Goal: Task Accomplishment & Management: Complete application form

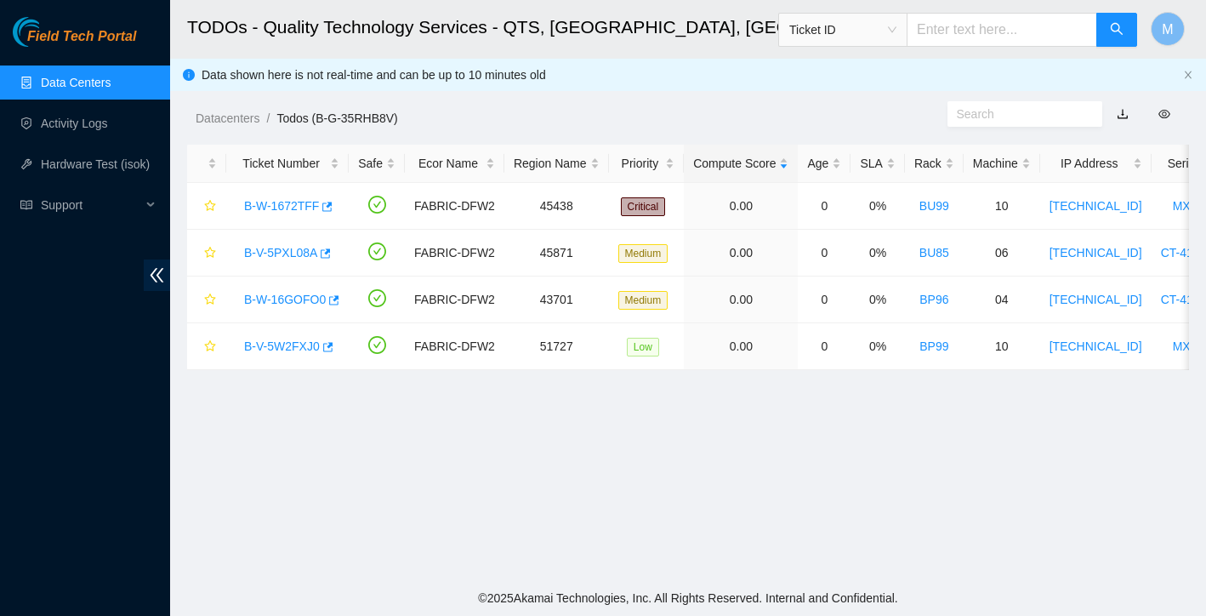
scroll to position [333, 0]
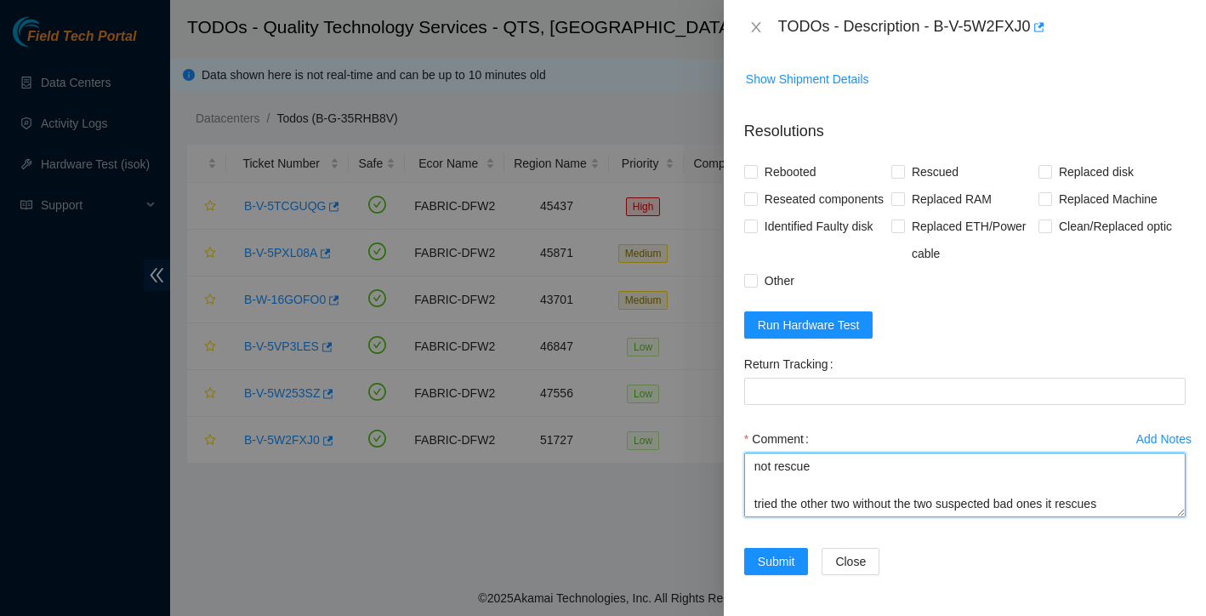
scroll to position [162, 0]
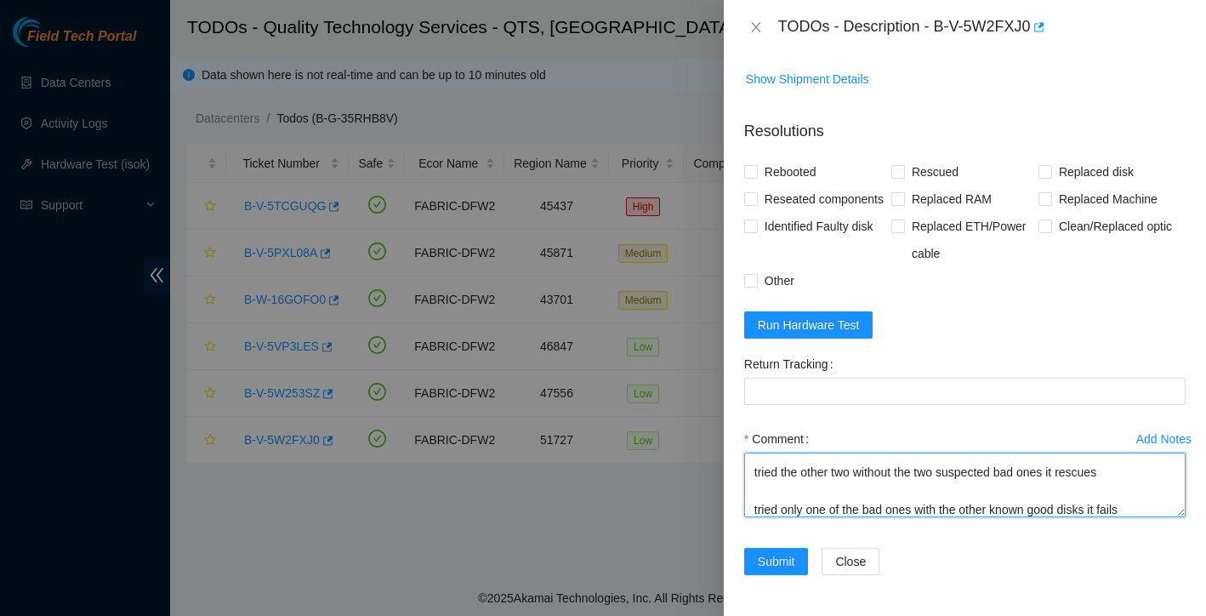
click at [828, 512] on textarea "found with no video, solid green light on psu both eth links up power cycled st…" at bounding box center [964, 484] width 441 height 65
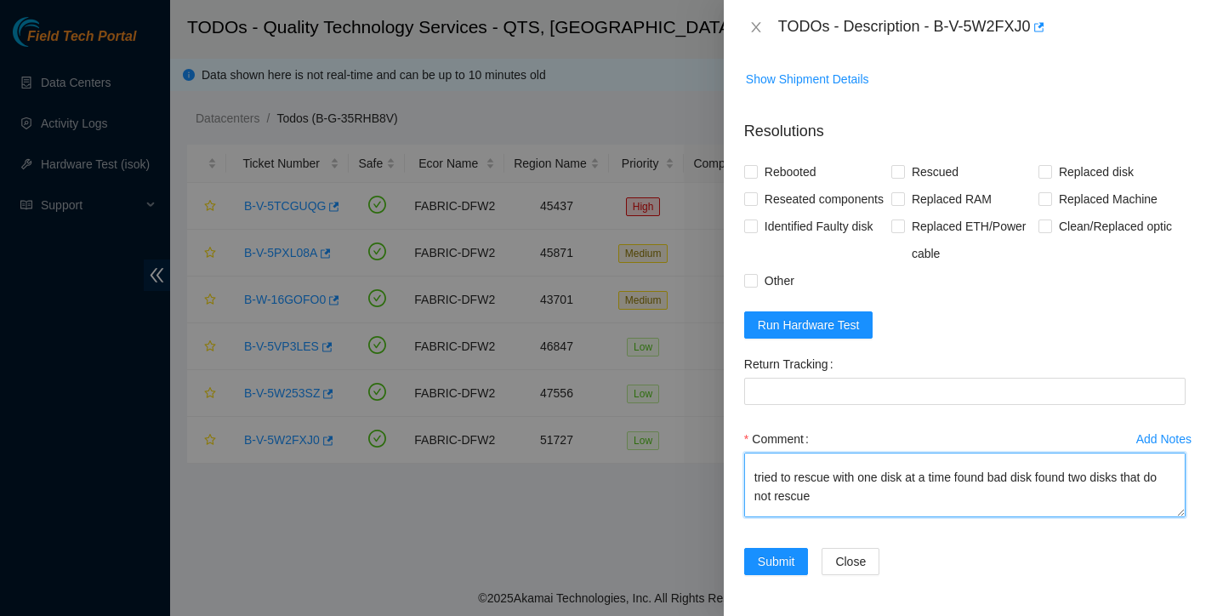
scroll to position [114, 0]
click at [994, 468] on textarea "found with no video, solid green light on psu both eth links up power cycled st…" at bounding box center [964, 484] width 441 height 65
click at [1054, 468] on textarea "found with no video, solid green light on psu both eth links up power cycled st…" at bounding box center [964, 484] width 441 height 65
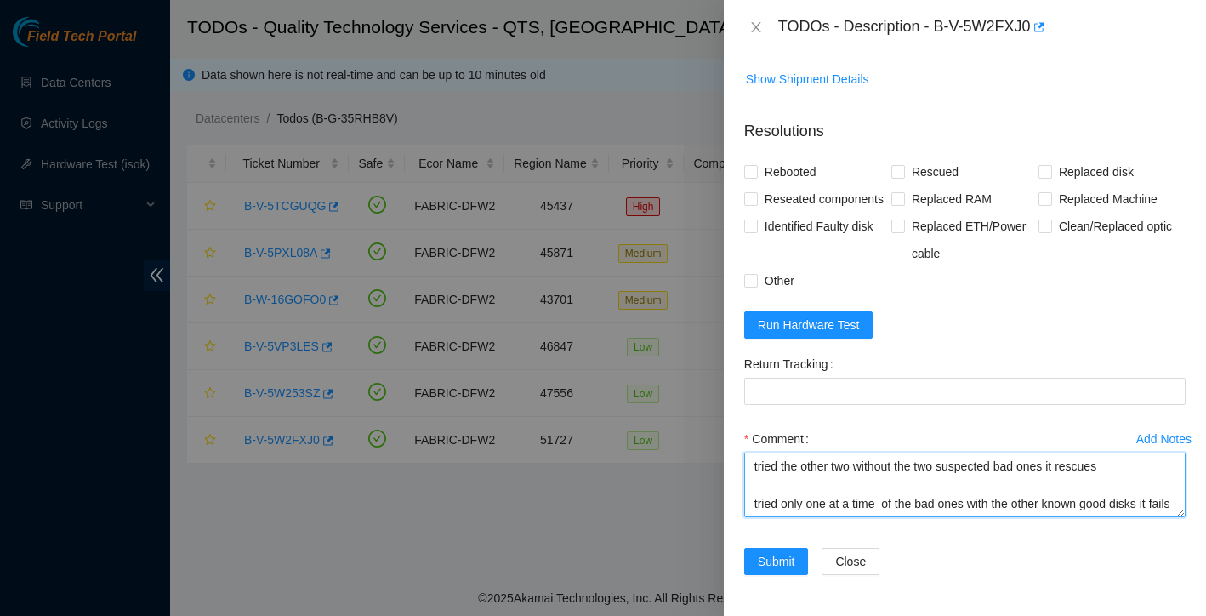
scroll to position [168, 0]
click at [831, 506] on textarea "found with no video, solid green light on psu both eth links up power cycled st…" at bounding box center [964, 484] width 441 height 65
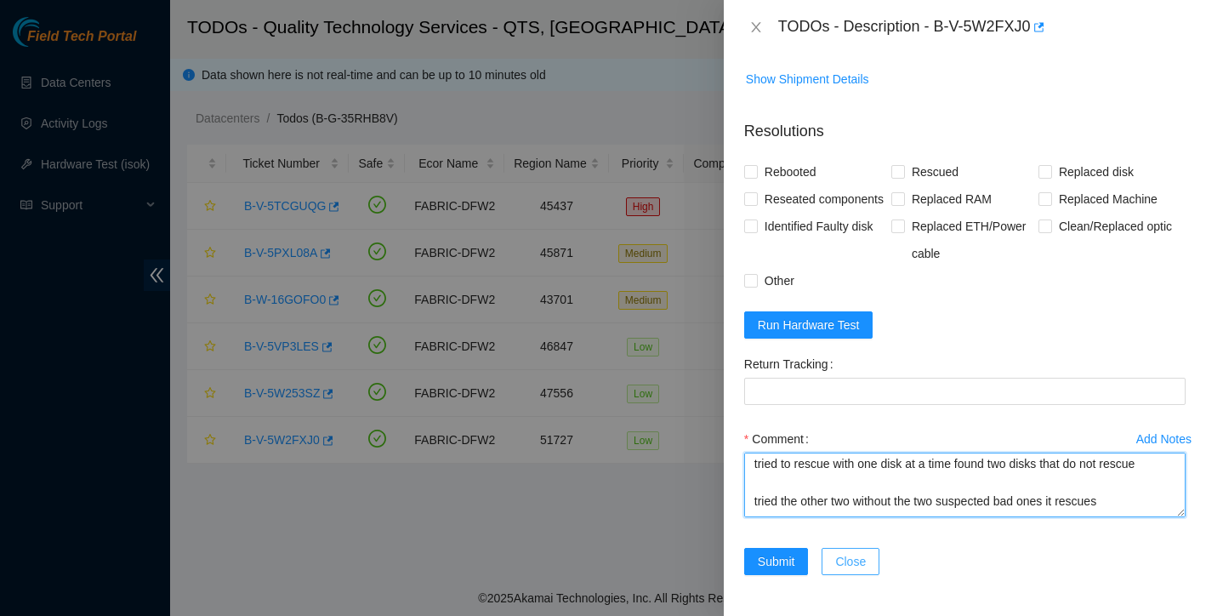
scroll to position [243, 0]
drag, startPoint x: 751, startPoint y: 499, endPoint x: 828, endPoint y: 549, distance: 92.2
click at [828, 549] on form "Resolutions Rebooted Rescued Replaced disk Reseated components Replaced RAM Rep…" at bounding box center [964, 350] width 441 height 489
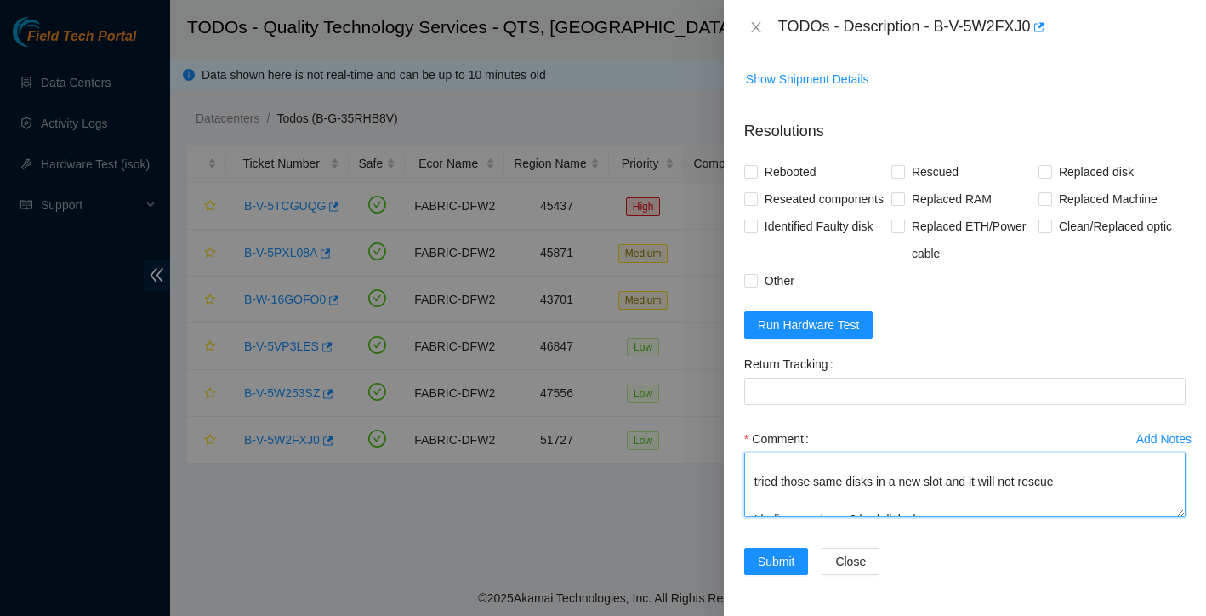
scroll to position [121, 0]
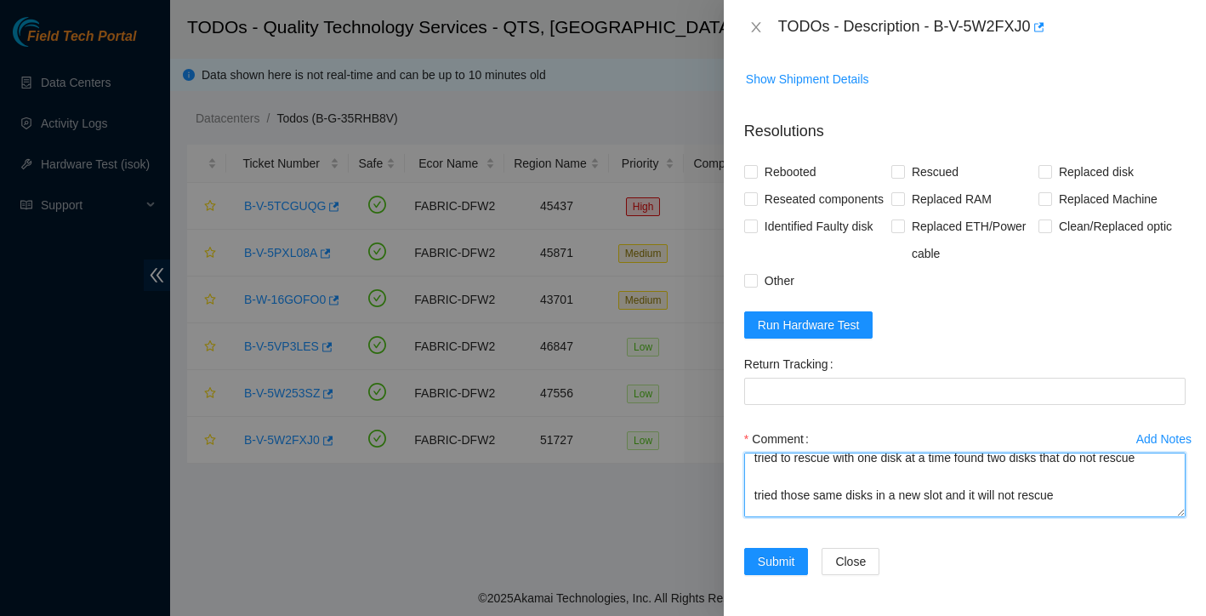
click at [1027, 499] on textarea "found with no video, solid green light on psu both eth links up power cycled st…" at bounding box center [964, 484] width 441 height 65
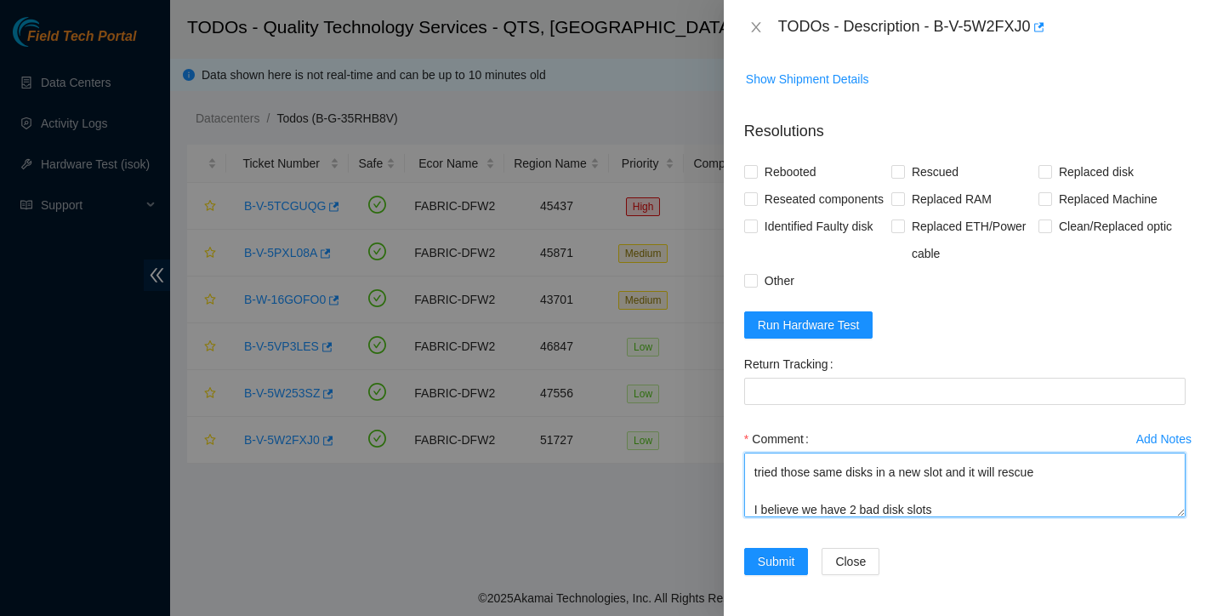
click at [1063, 476] on textarea "found with no video, solid green light on psu both eth links up power cycled st…" at bounding box center [964, 484] width 441 height 65
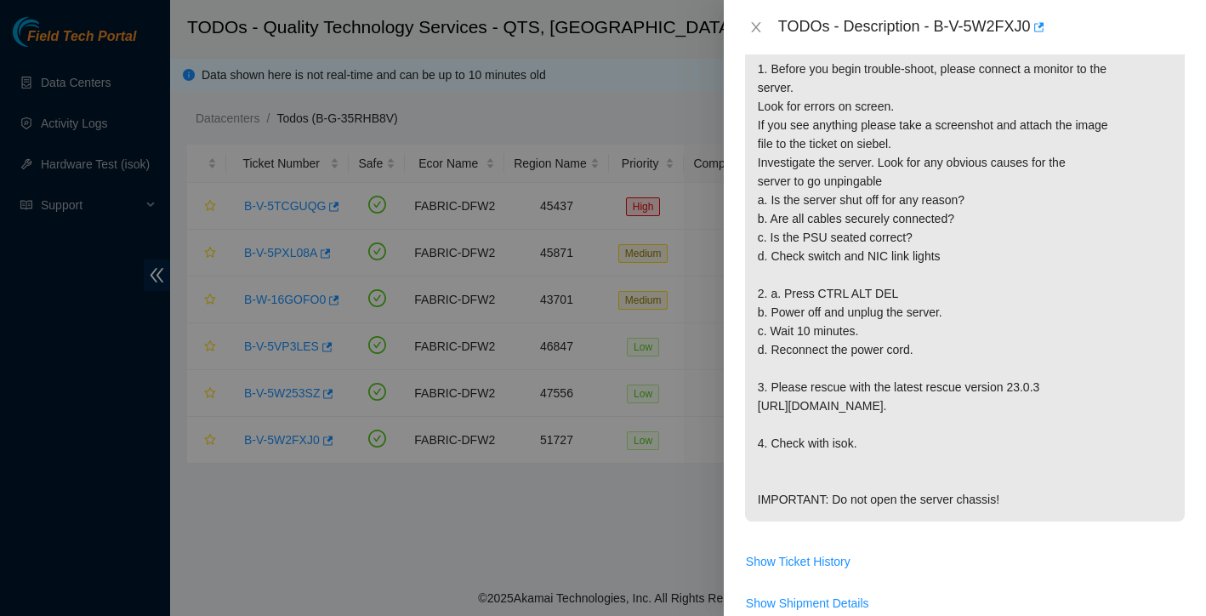
scroll to position [808, 0]
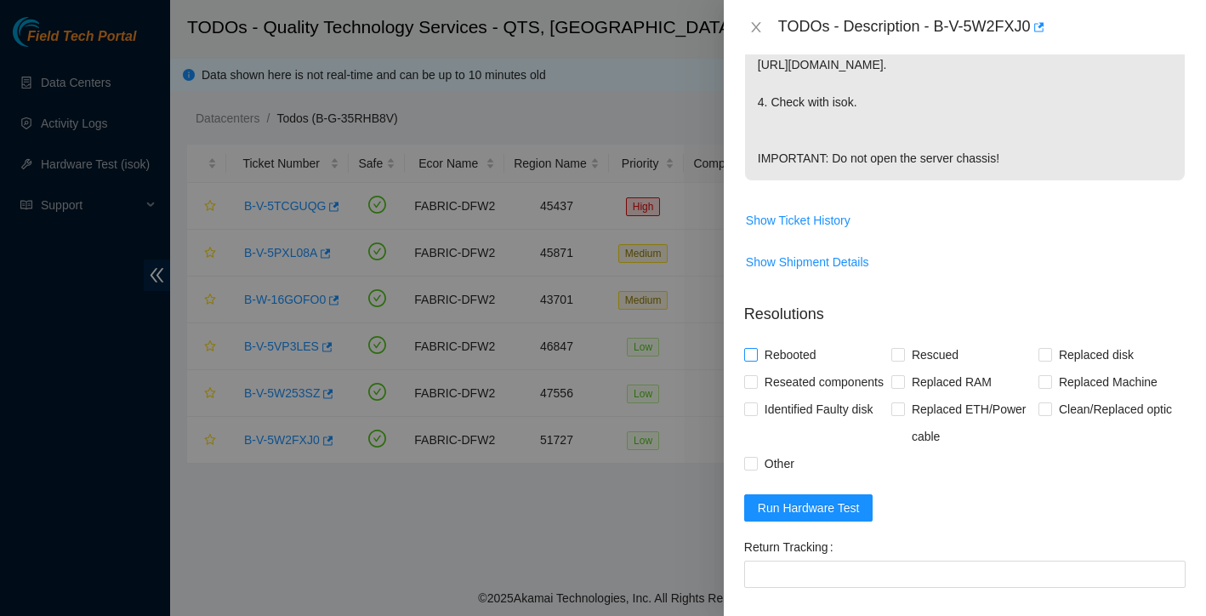
type textarea "found with no video, solid green light on psu both eth links up power cycled st…"
click at [750, 360] on input "Rebooted" at bounding box center [750, 354] width 12 height 12
checkbox input "true"
click at [750, 387] on input "Reseated components" at bounding box center [750, 381] width 12 height 12
checkbox input "true"
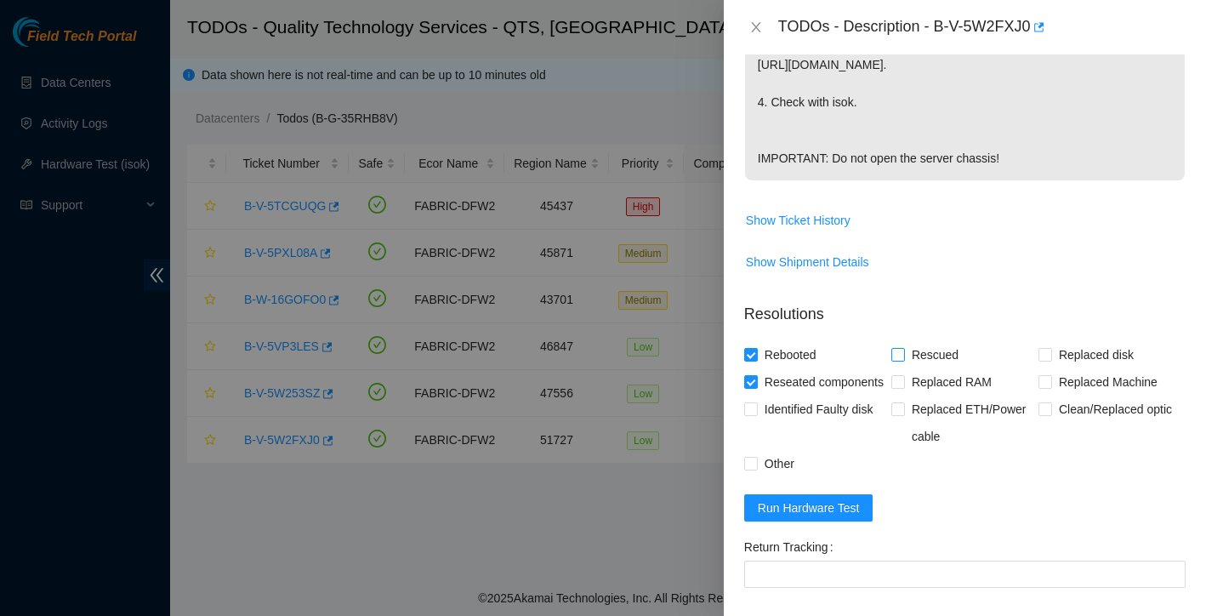
click at [903, 361] on span at bounding box center [898, 355] width 14 height 14
click at [903, 360] on input "Rescued" at bounding box center [897, 354] width 12 height 12
checkbox input "true"
click at [746, 468] on input "Other" at bounding box center [750, 463] width 12 height 12
checkbox input "true"
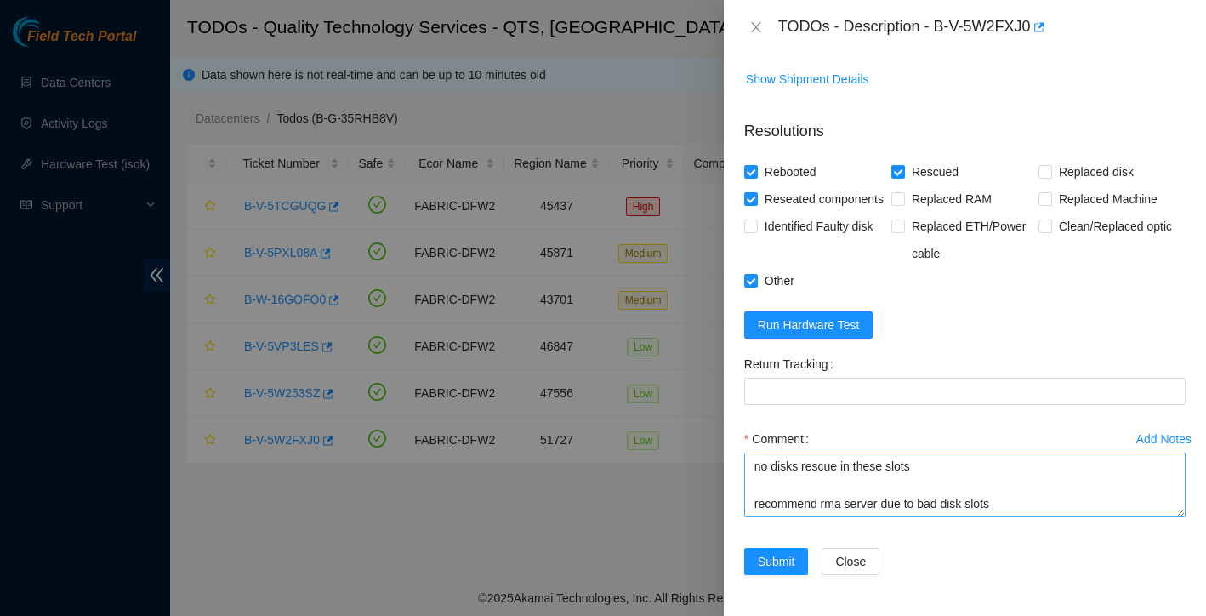
scroll to position [243, 0]
click at [789, 555] on span "Submit" at bounding box center [776, 561] width 37 height 19
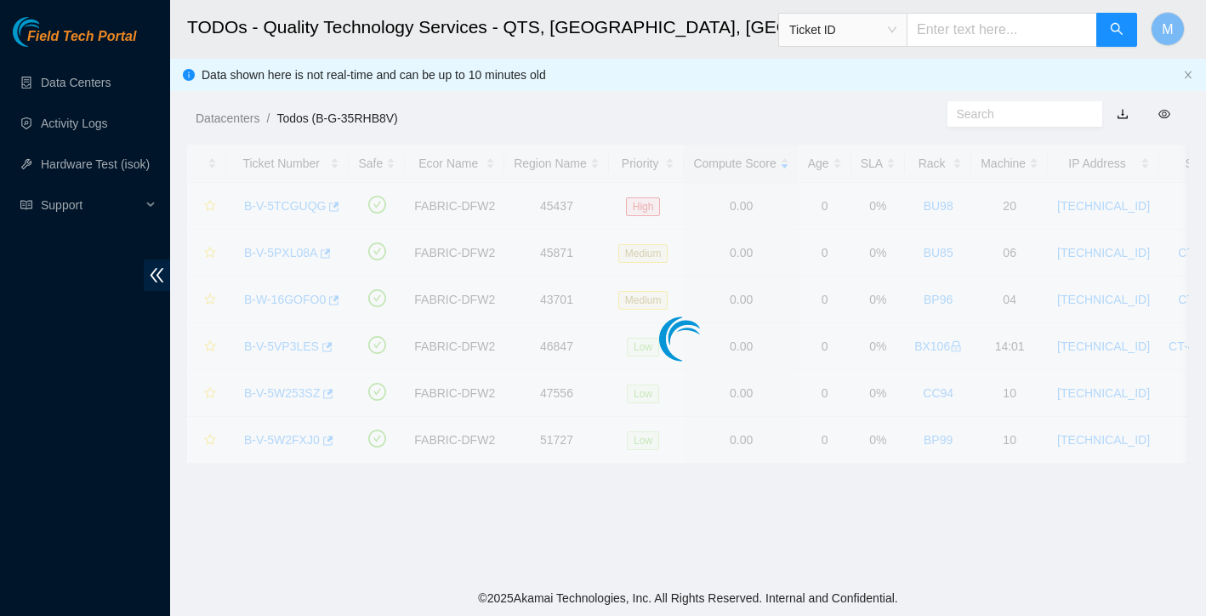
scroll to position [333, 0]
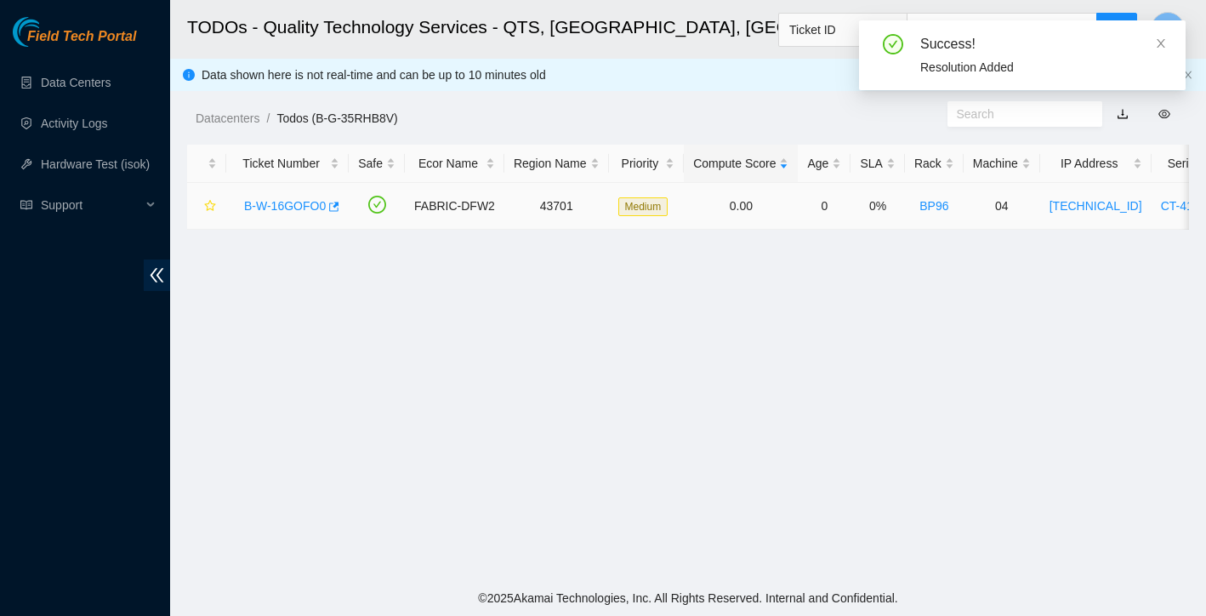
click at [315, 205] on link "B-W-16GOFO0" at bounding box center [285, 206] width 82 height 14
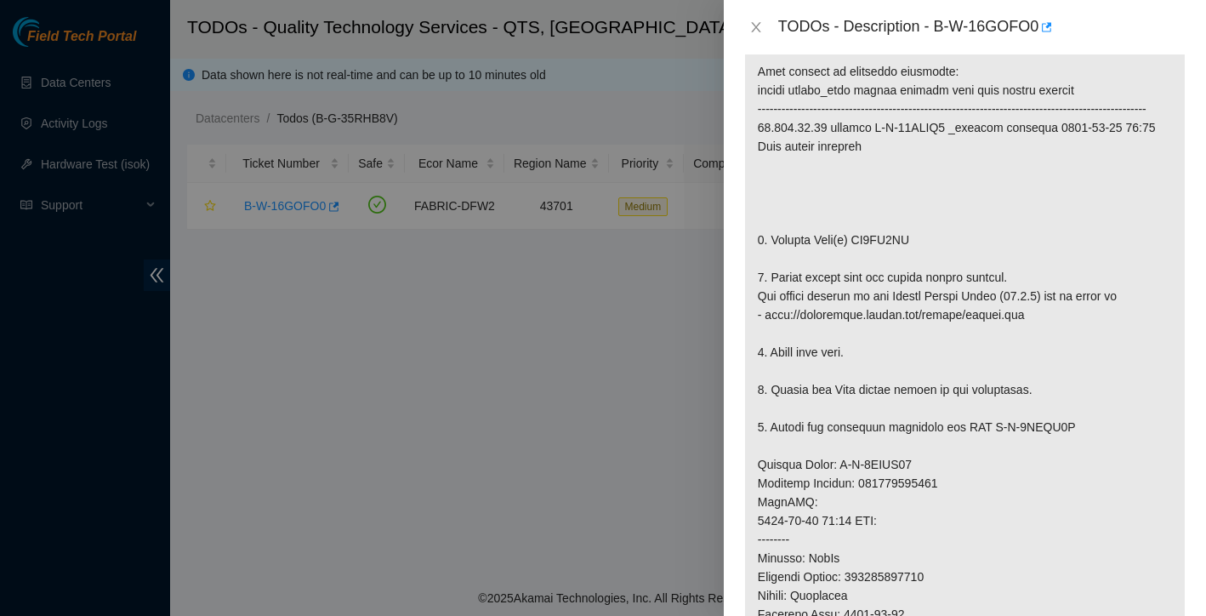
scroll to position [98, 0]
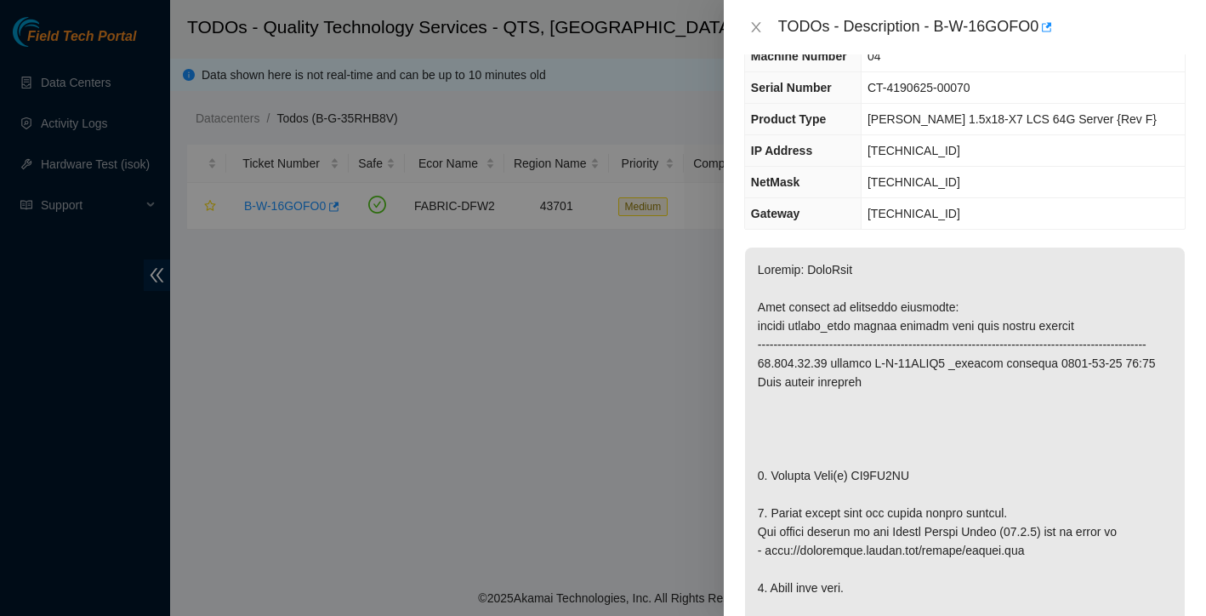
click at [756, 12] on div "TODOs - Description - B-W-16GOFO0" at bounding box center [965, 27] width 482 height 54
click at [757, 25] on icon "close" at bounding box center [755, 27] width 9 height 10
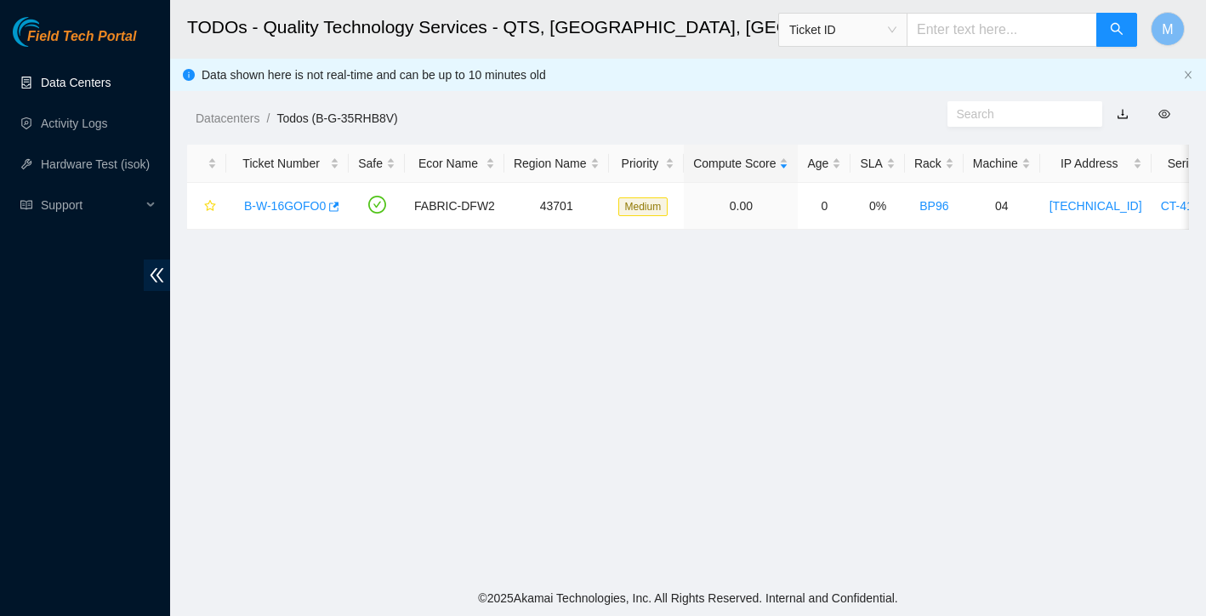
click at [111, 83] on link "Data Centers" at bounding box center [76, 83] width 70 height 14
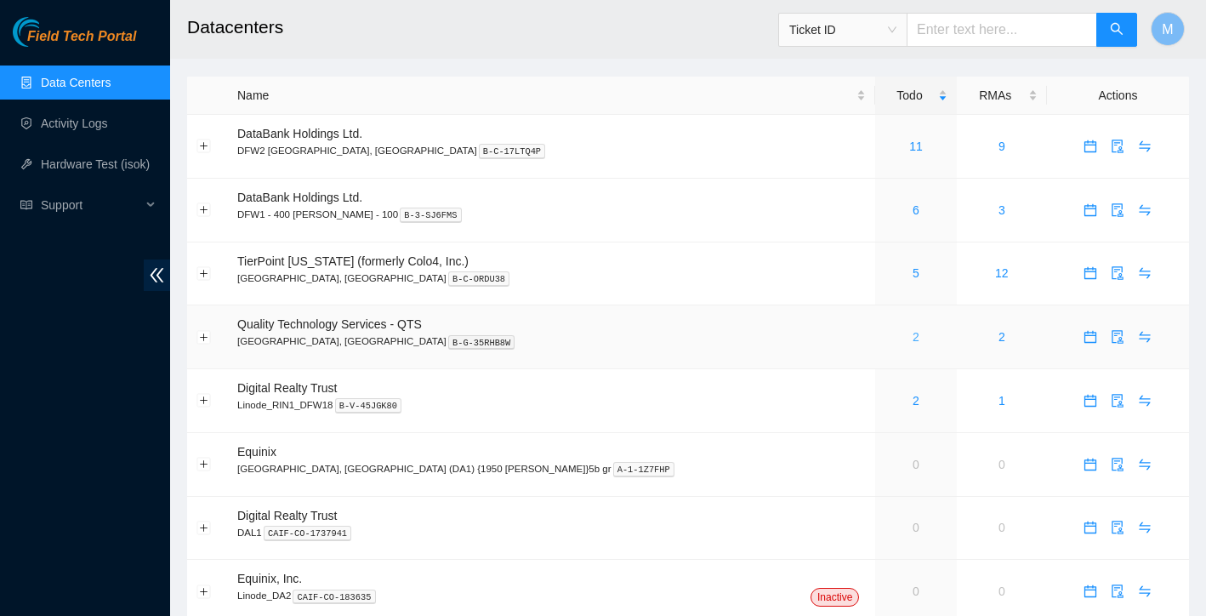
click at [912, 338] on link "2" at bounding box center [915, 337] width 7 height 14
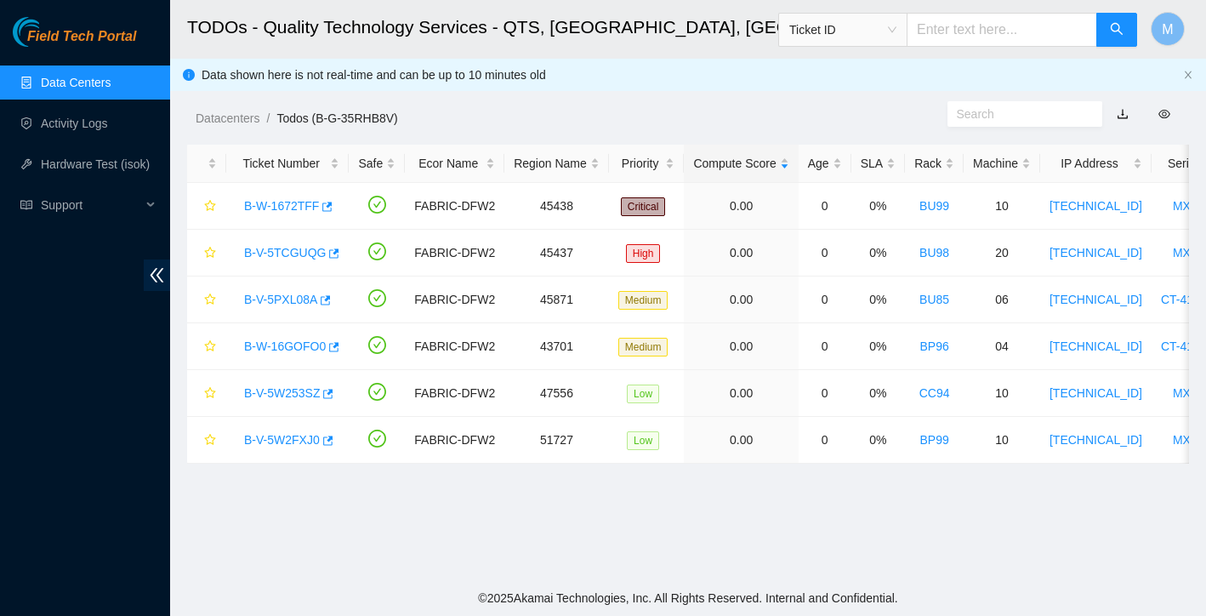
scroll to position [100, 0]
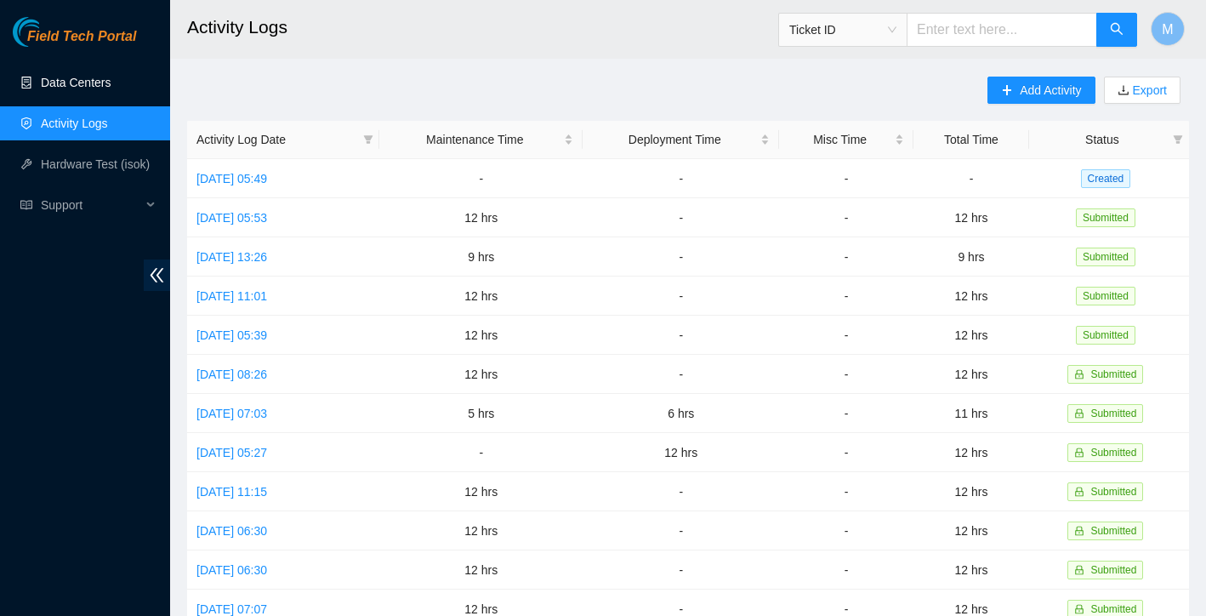
click at [88, 76] on link "Data Centers" at bounding box center [76, 83] width 70 height 14
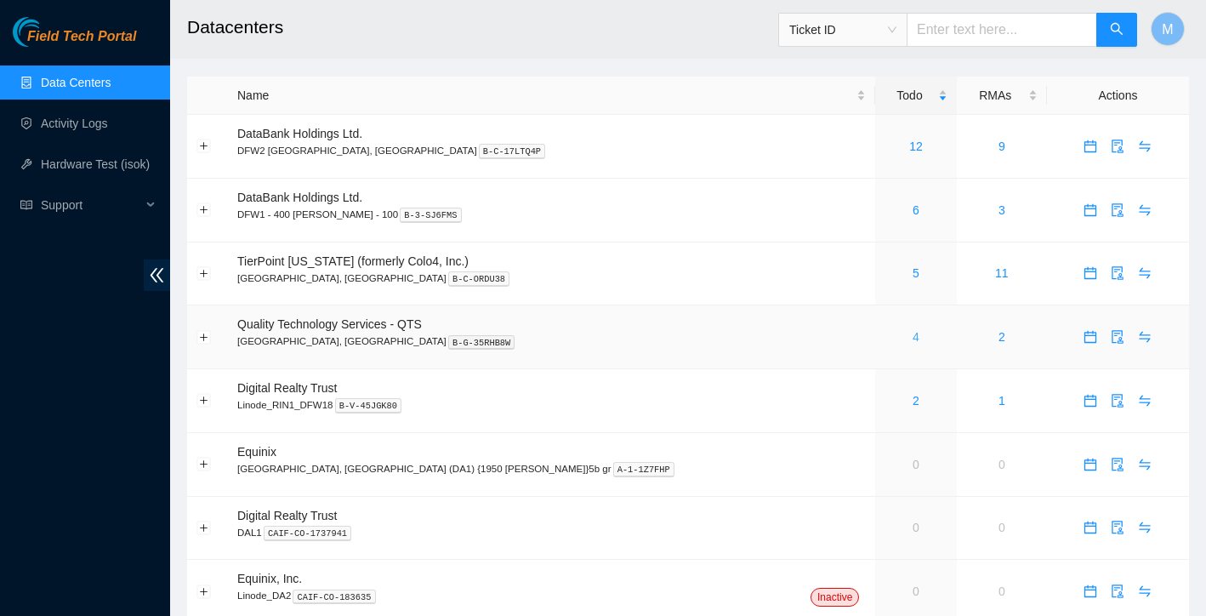
click at [912, 339] on link "4" at bounding box center [915, 337] width 7 height 14
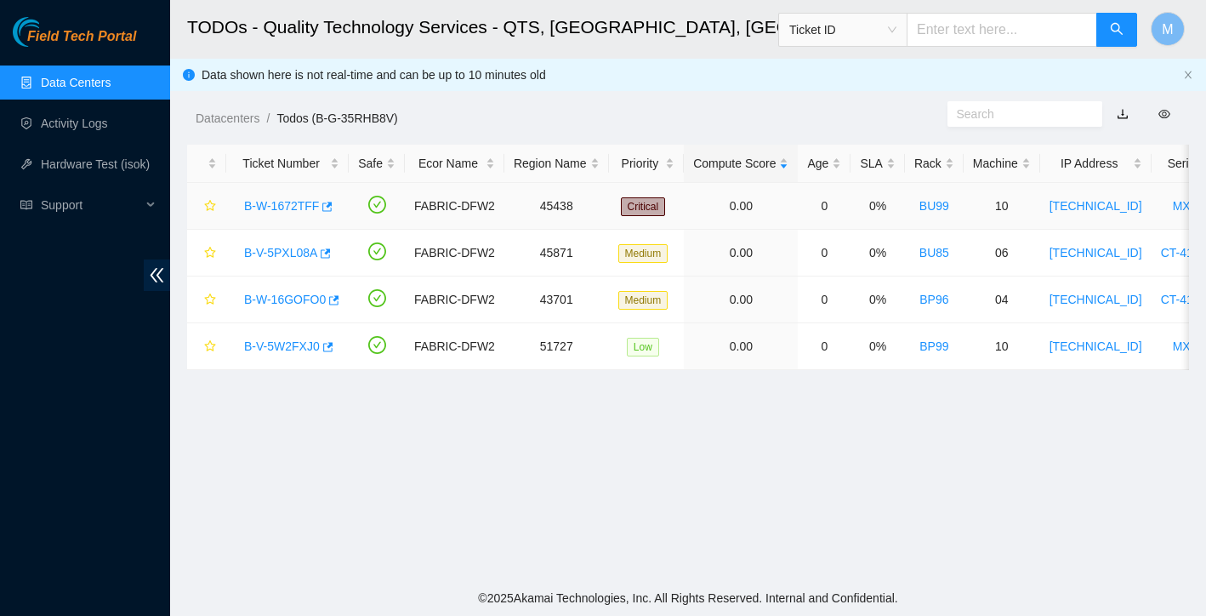
click at [314, 205] on link "B-W-1672TFF" at bounding box center [281, 206] width 75 height 14
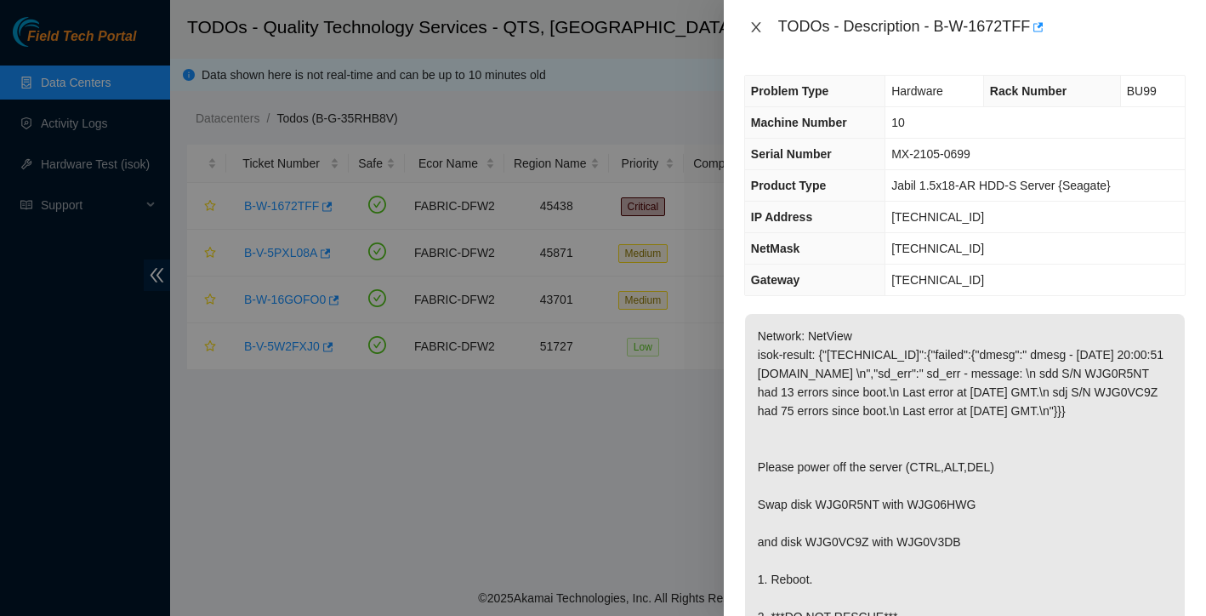
click at [757, 28] on icon "close" at bounding box center [755, 27] width 9 height 10
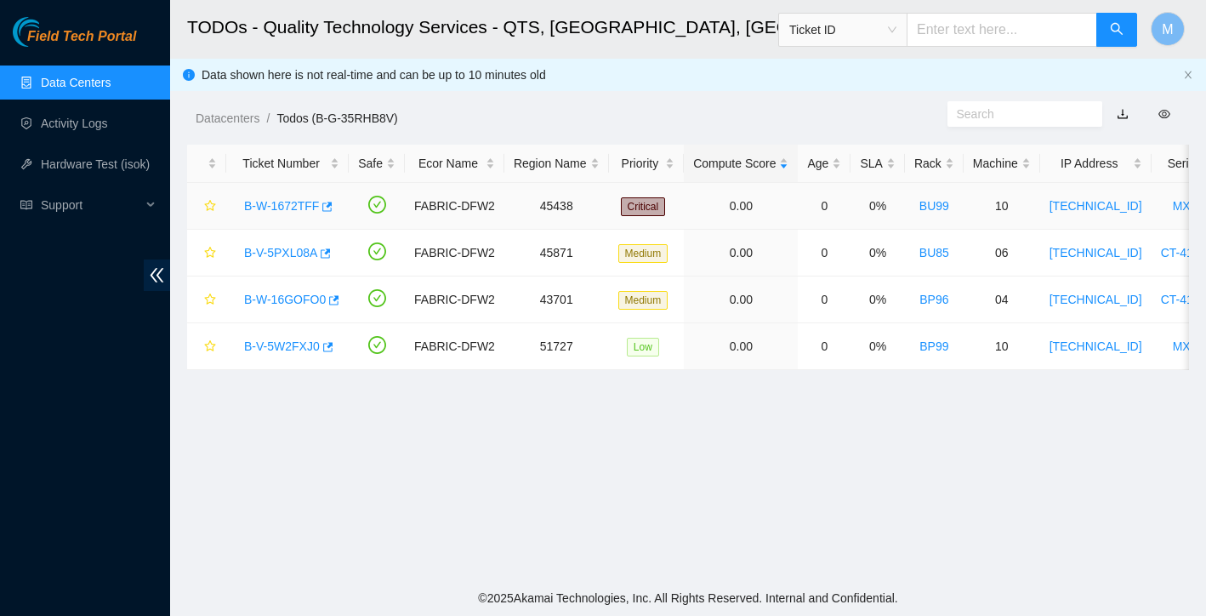
click at [272, 205] on link "B-W-1672TFF" at bounding box center [281, 206] width 75 height 14
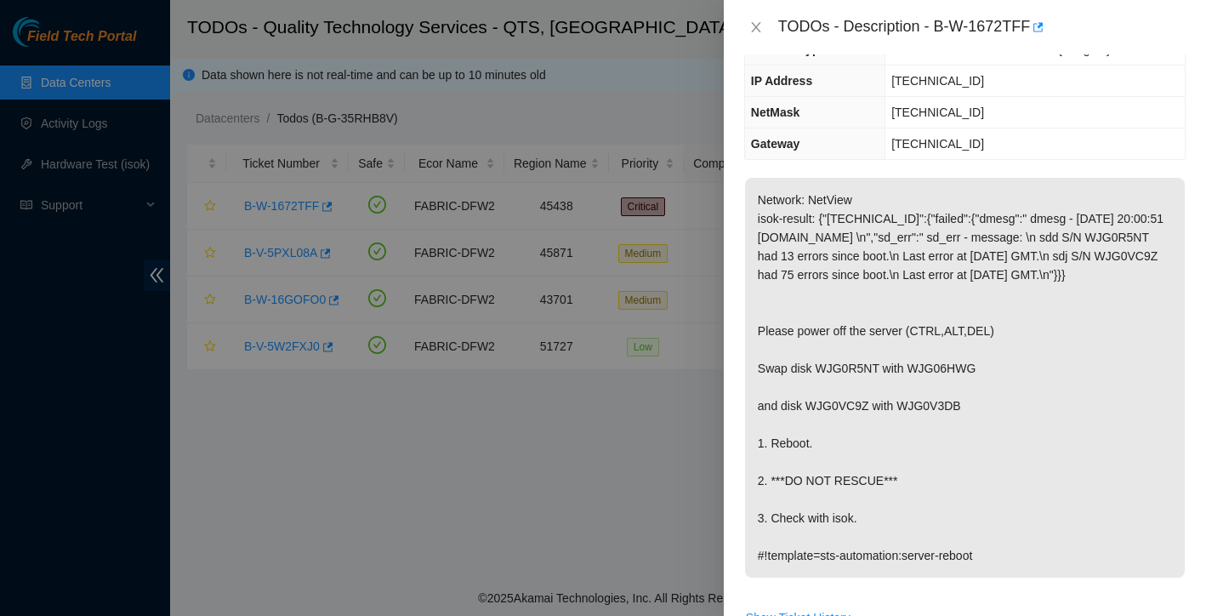
scroll to position [264, 0]
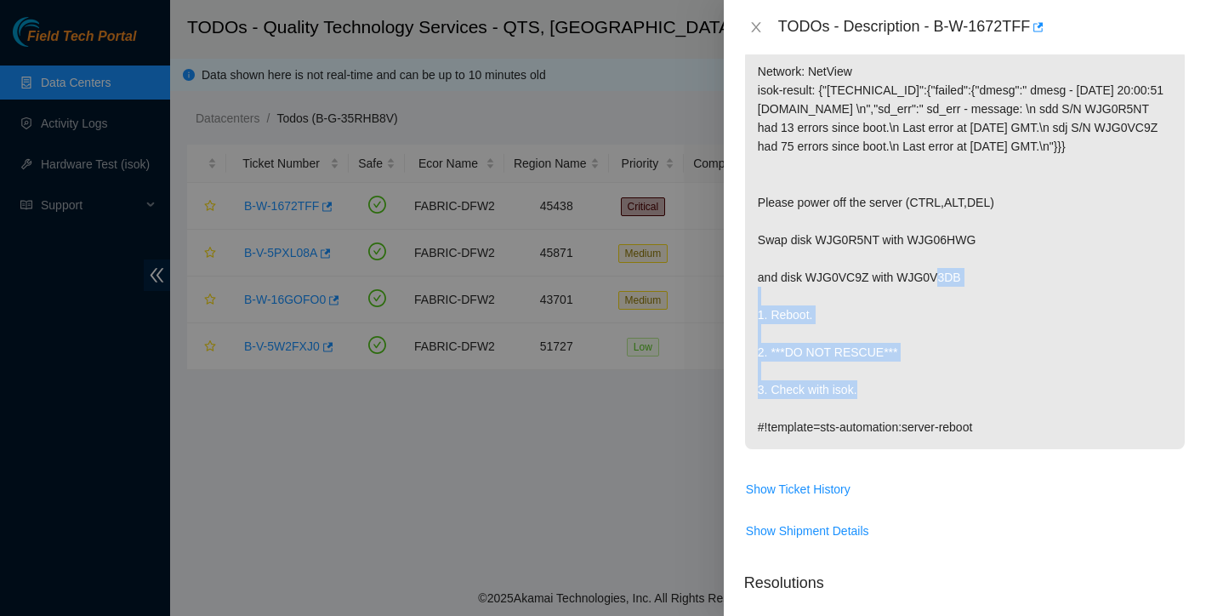
drag, startPoint x: 758, startPoint y: 258, endPoint x: 971, endPoint y: 298, distance: 217.0
click at [971, 298] on p "Network: NetView isok-result: {"23.215.48.77":{"failed":{"dmesg":" dmesg - Sep …" at bounding box center [965, 249] width 440 height 400
copy p "Swap disk WJG0R5NT with WJG06HWG and disk WJG0VC9Z with WJG0V3DB"
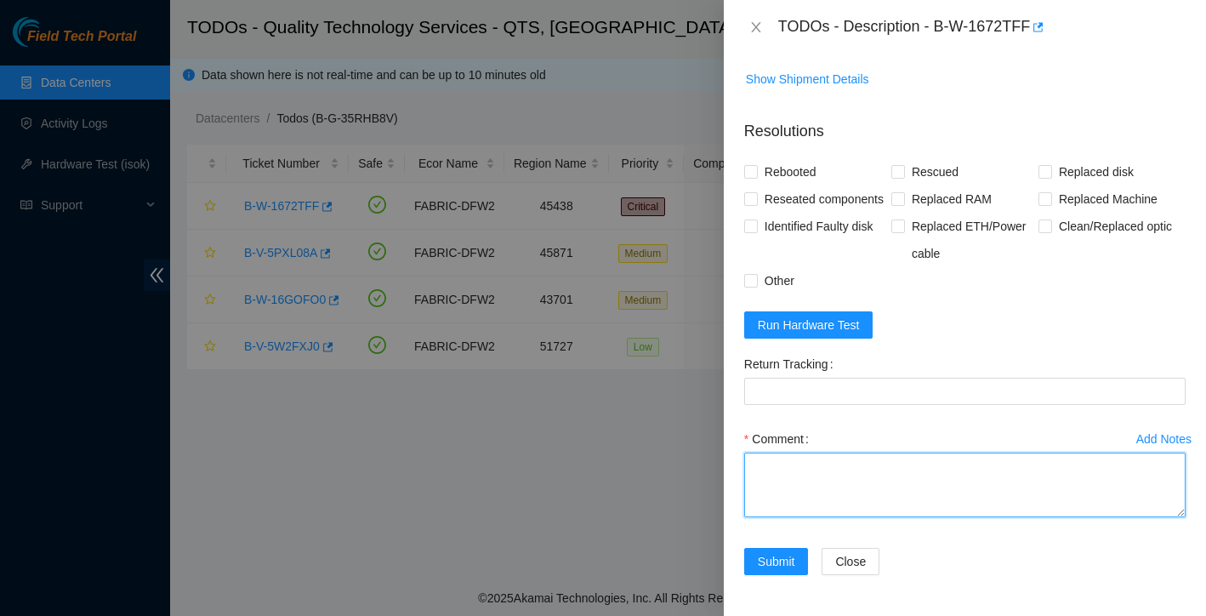
scroll to position [762, 0]
click at [808, 464] on textarea "Comment" at bounding box center [964, 484] width 441 height 65
paste textarea "Swap disk WJG0R5NT with WJG06HWG and disk WJG0VC9Z with WJG0V3DB"
click at [782, 467] on textarea "Swap disk WJG0R5NT with WJG06HWG and disk WJG0VC9Z with WJG0V3DB" at bounding box center [964, 484] width 441 height 65
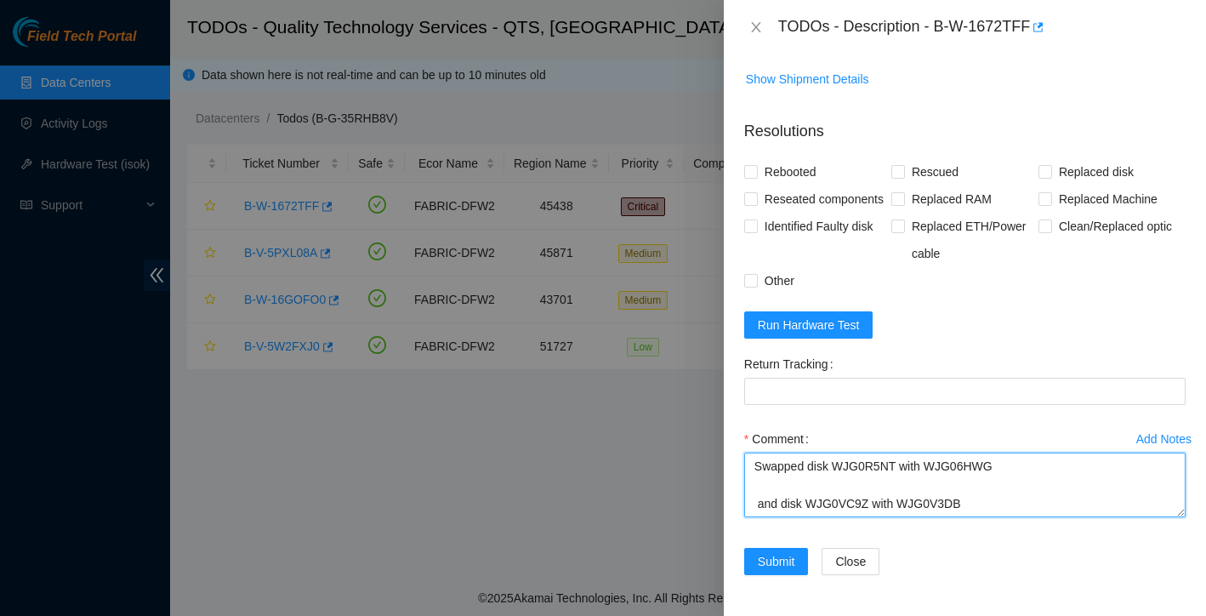
scroll to position [17, 0]
click at [1047, 495] on textarea "Swapped disk WJG0R5NT with WJG06HWG and disk WJG0VC9Z with WJG0V3DB" at bounding box center [964, 484] width 441 height 65
type textarea "Swapped disk WJG0R5NT with WJG06HWG and disk WJG0VC9Z with WJG0V3DB booted up"
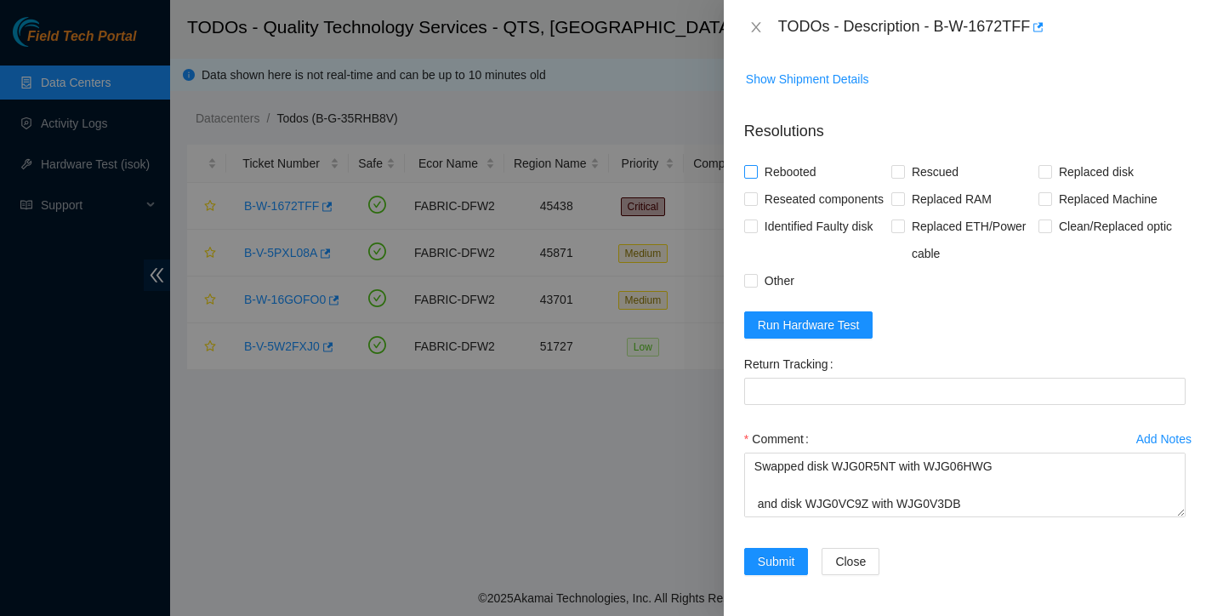
click at [749, 165] on input "Rebooted" at bounding box center [750, 171] width 12 height 12
checkbox input "true"
click at [749, 192] on input "Reseated components" at bounding box center [750, 198] width 12 height 12
checkbox input "true"
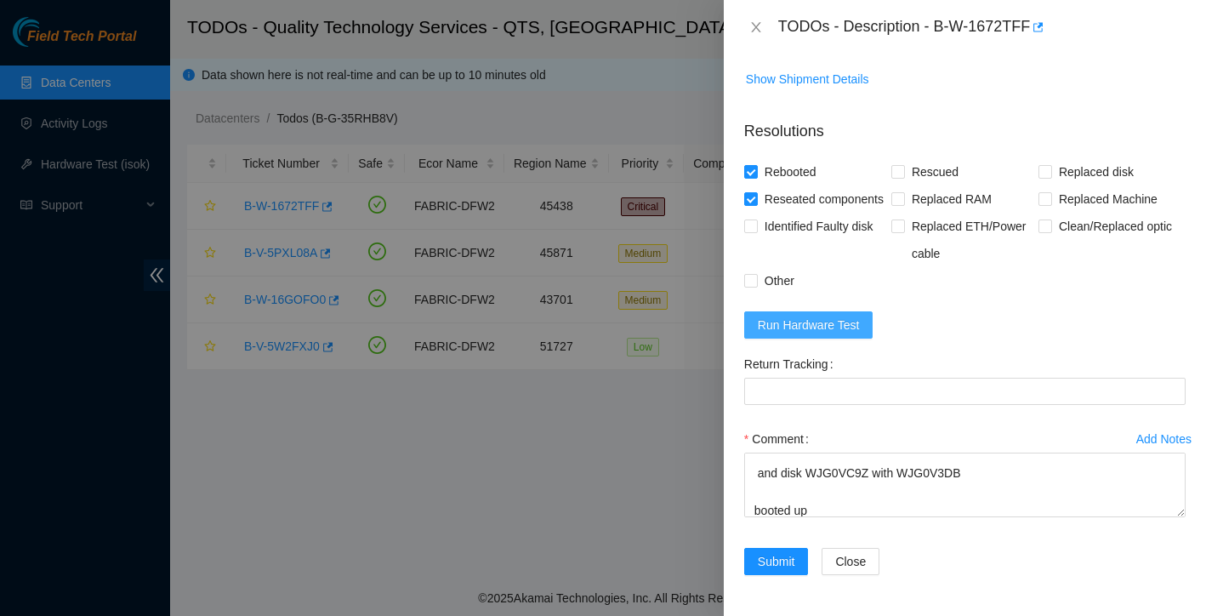
click at [860, 334] on span "Run Hardware Test" at bounding box center [809, 324] width 102 height 19
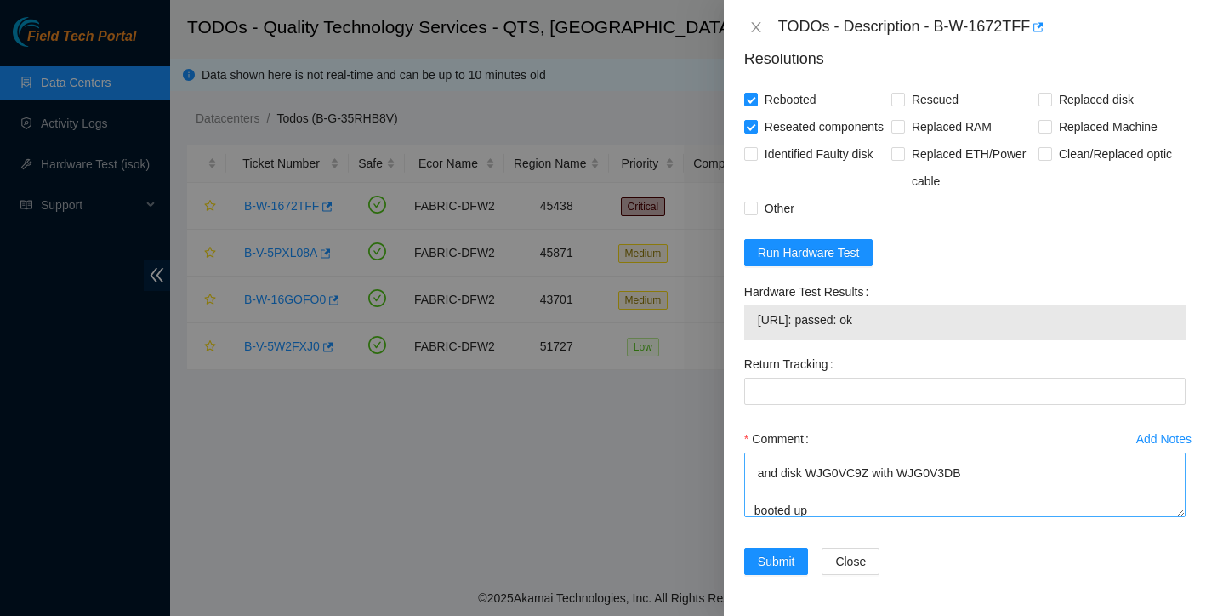
scroll to position [834, 0]
click at [857, 505] on textarea "Swapped disk WJG0R5NT with WJG06HWG and disk WJG0VC9Z with WJG0V3DB booted up" at bounding box center [964, 484] width 441 height 65
drag, startPoint x: 757, startPoint y: 321, endPoint x: 917, endPoint y: 321, distance: 159.8
click at [917, 321] on span "23.215.48.77: passed: ok" at bounding box center [965, 319] width 414 height 19
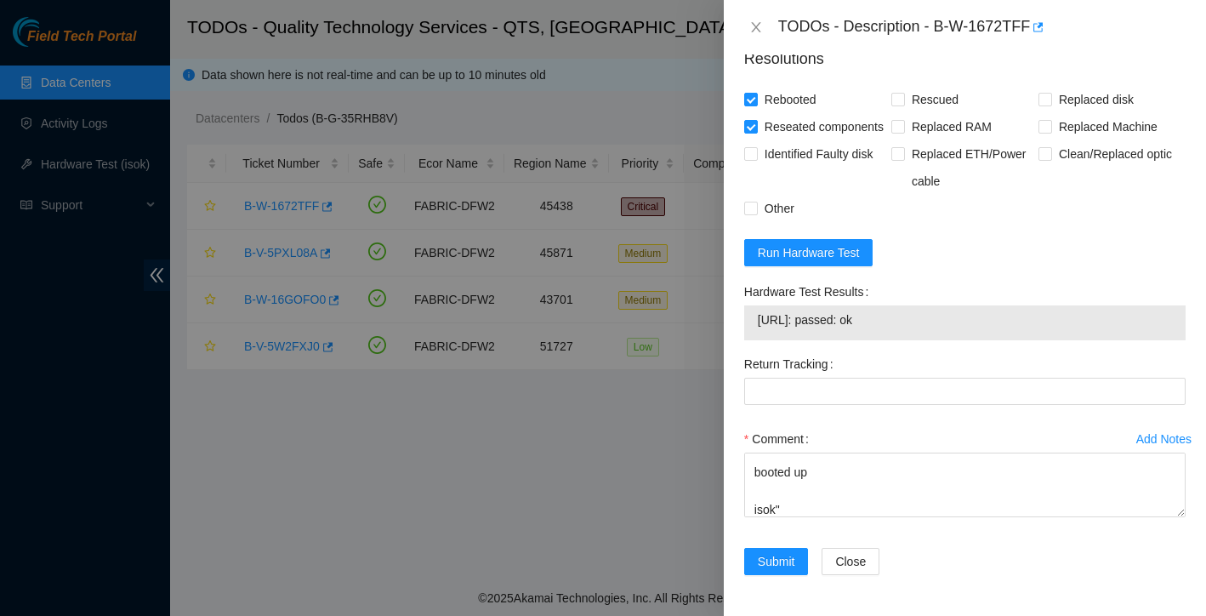
copy span "23.215.48.77: passed: ok"
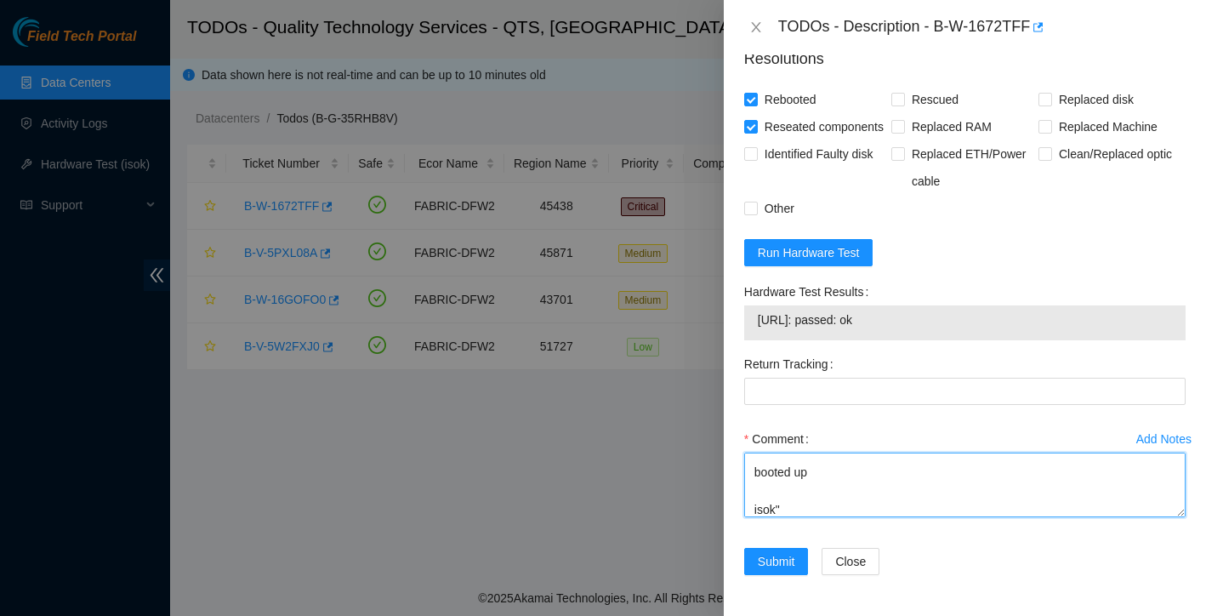
click at [828, 504] on textarea "Swapped disk WJG0R5NT with WJG06HWG and disk WJG0VC9Z with WJG0V3DB booted up i…" at bounding box center [964, 484] width 441 height 65
paste textarea "23.215.48.77: passed: ok"
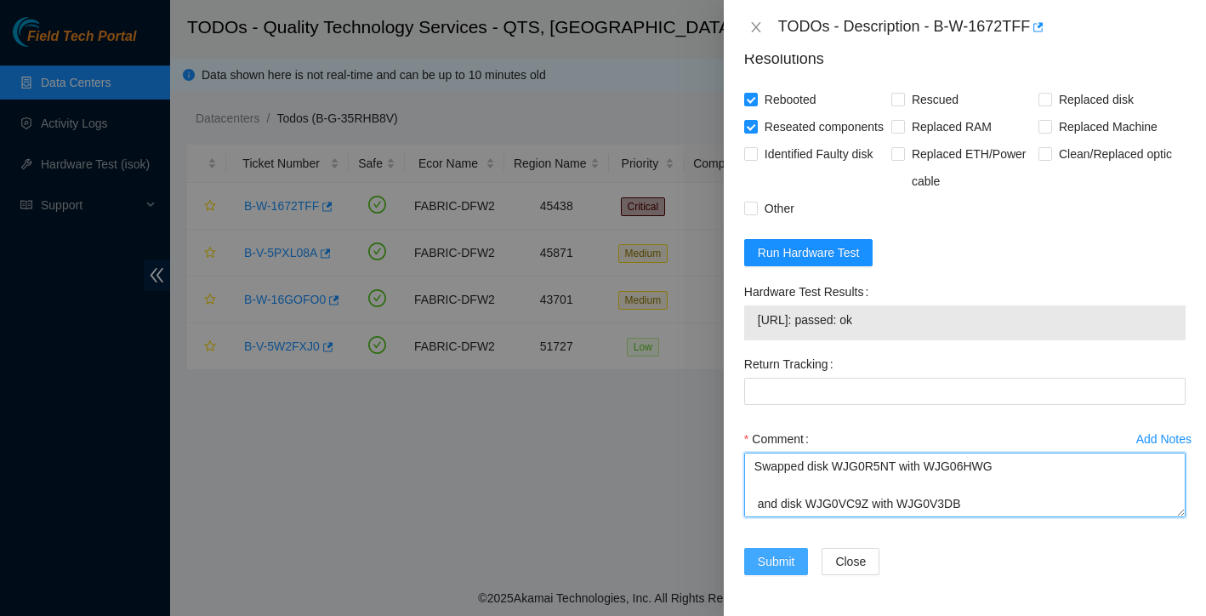
type textarea "Swapped disk WJG0R5NT with WJG06HWG and disk WJG0VC9Z with WJG0V3DB booted up i…"
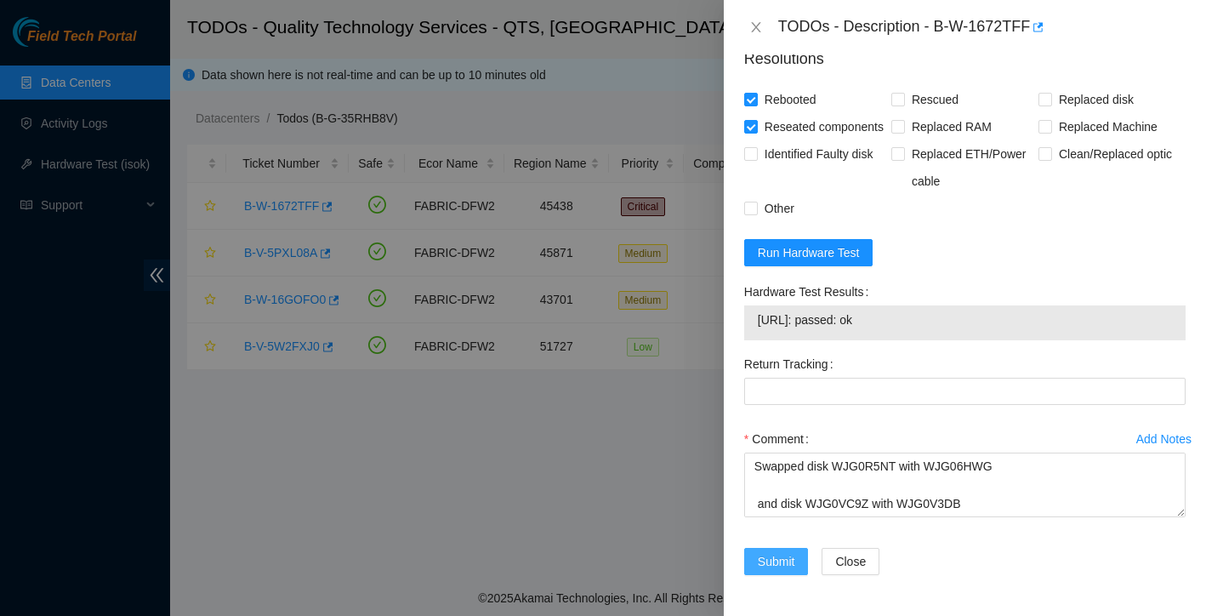
click at [790, 559] on span "Submit" at bounding box center [776, 561] width 37 height 19
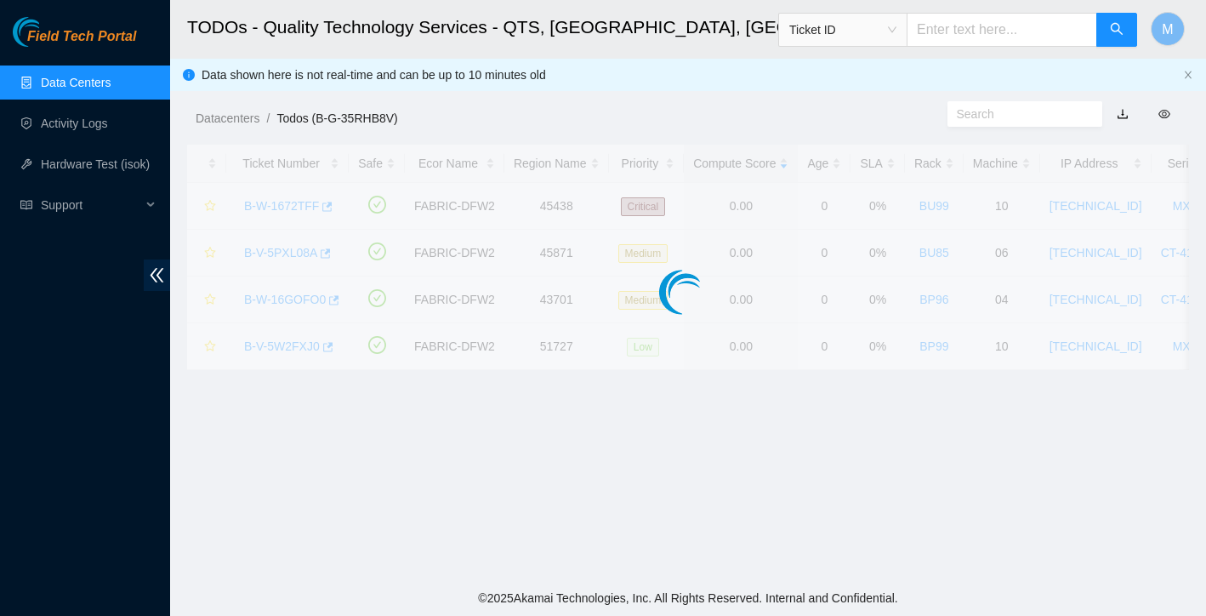
scroll to position [333, 0]
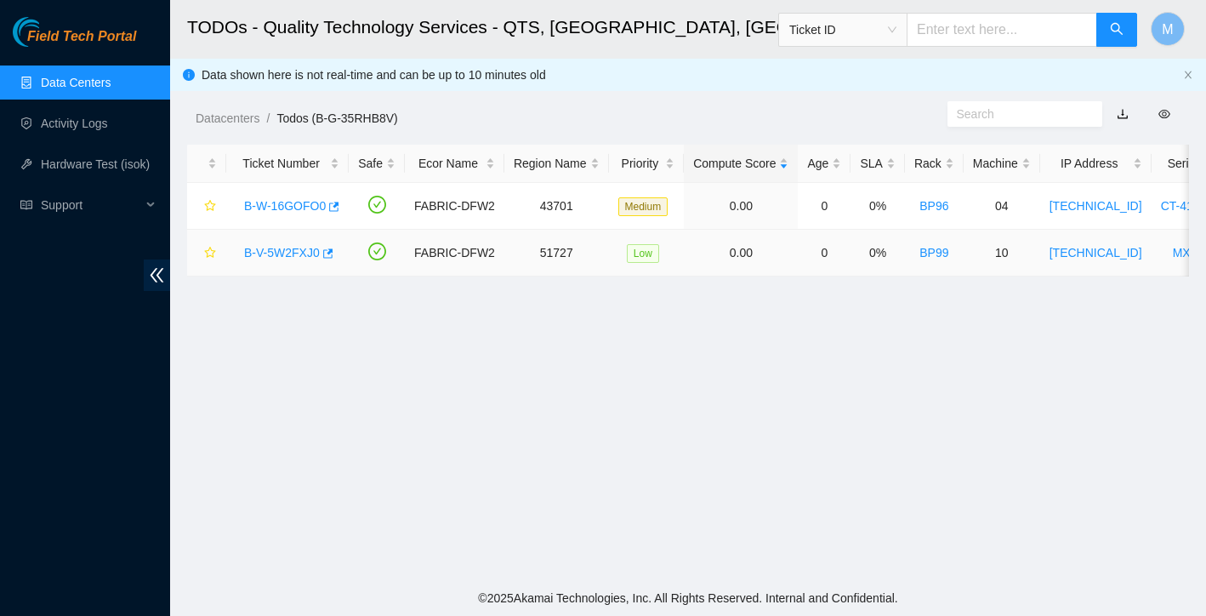
click at [299, 246] on link "B-V-5W2FXJ0" at bounding box center [282, 253] width 76 height 14
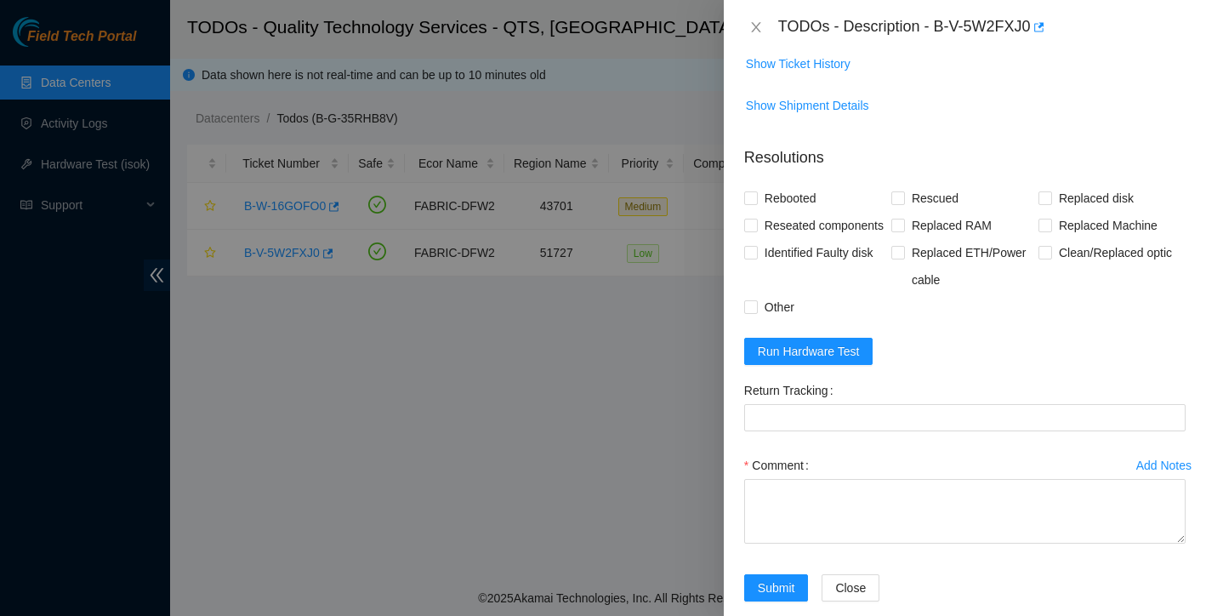
scroll to position [968, 0]
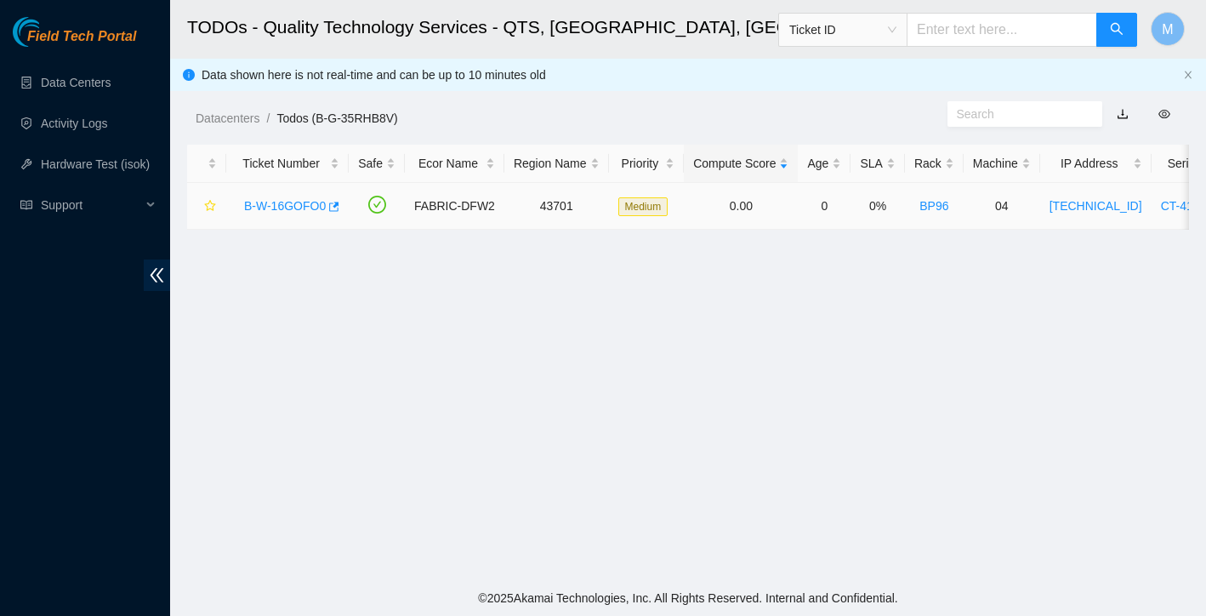
click at [292, 200] on link "B-W-16GOFO0" at bounding box center [285, 206] width 82 height 14
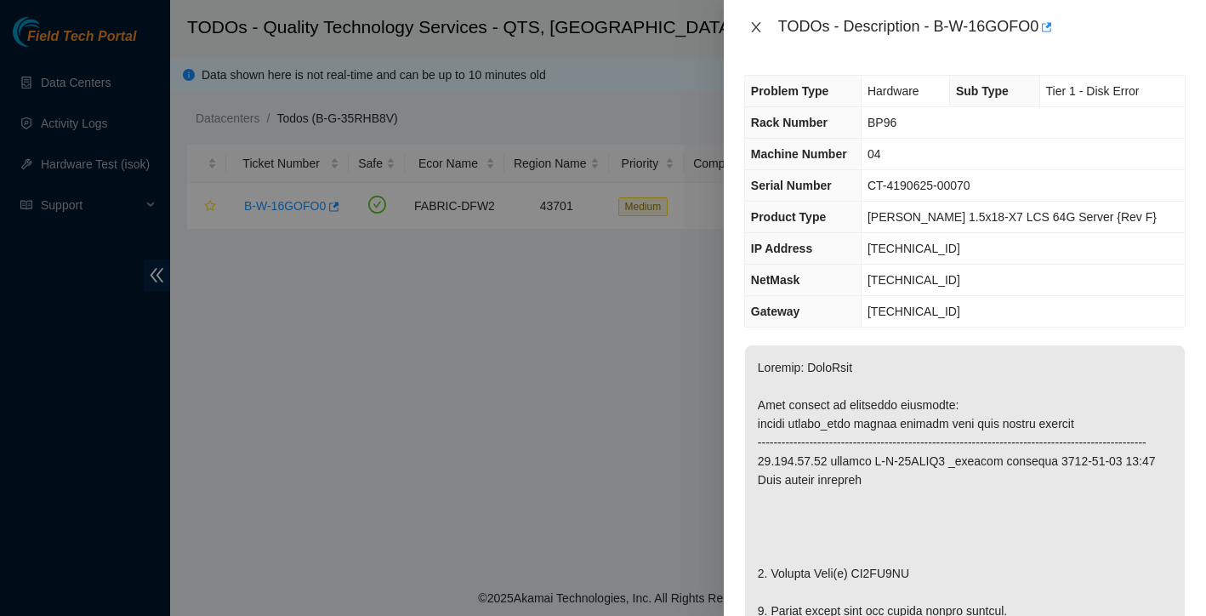
click at [755, 28] on icon "close" at bounding box center [755, 27] width 9 height 10
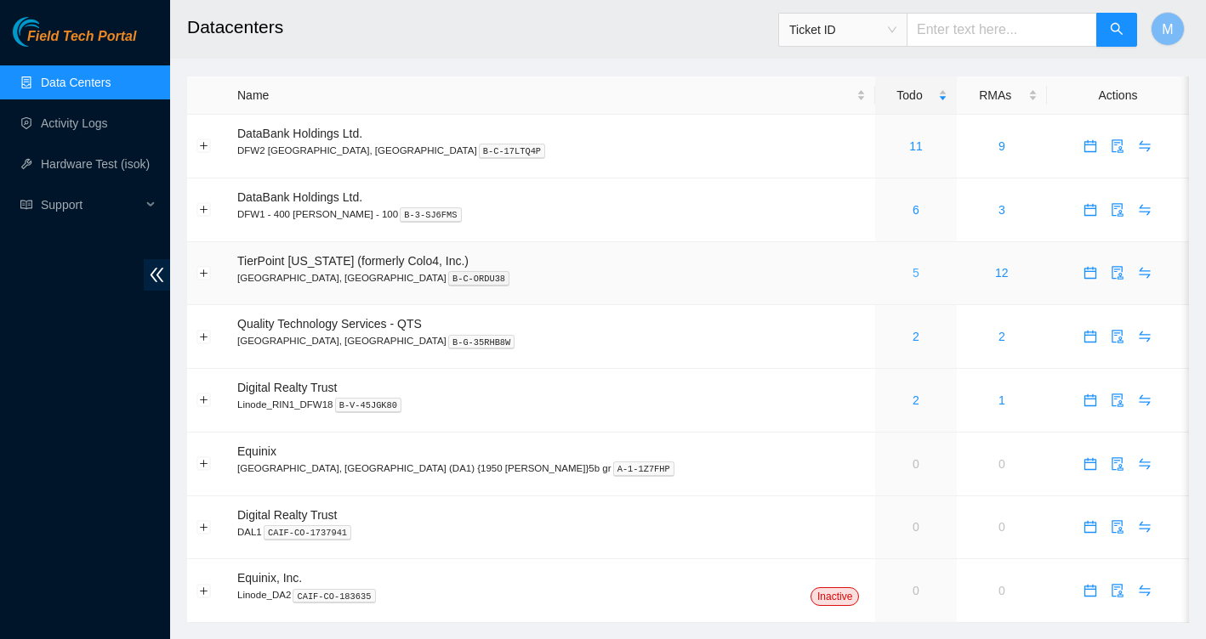
click at [912, 275] on link "5" at bounding box center [915, 273] width 7 height 14
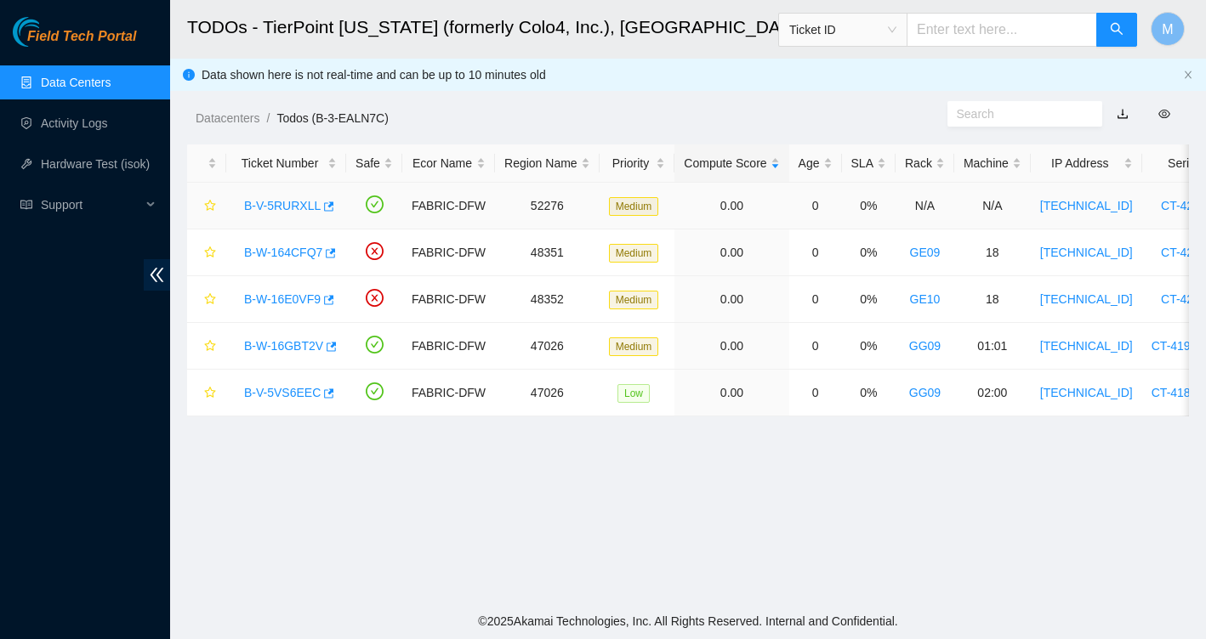
click at [297, 201] on link "B-V-5RURXLL" at bounding box center [282, 206] width 77 height 14
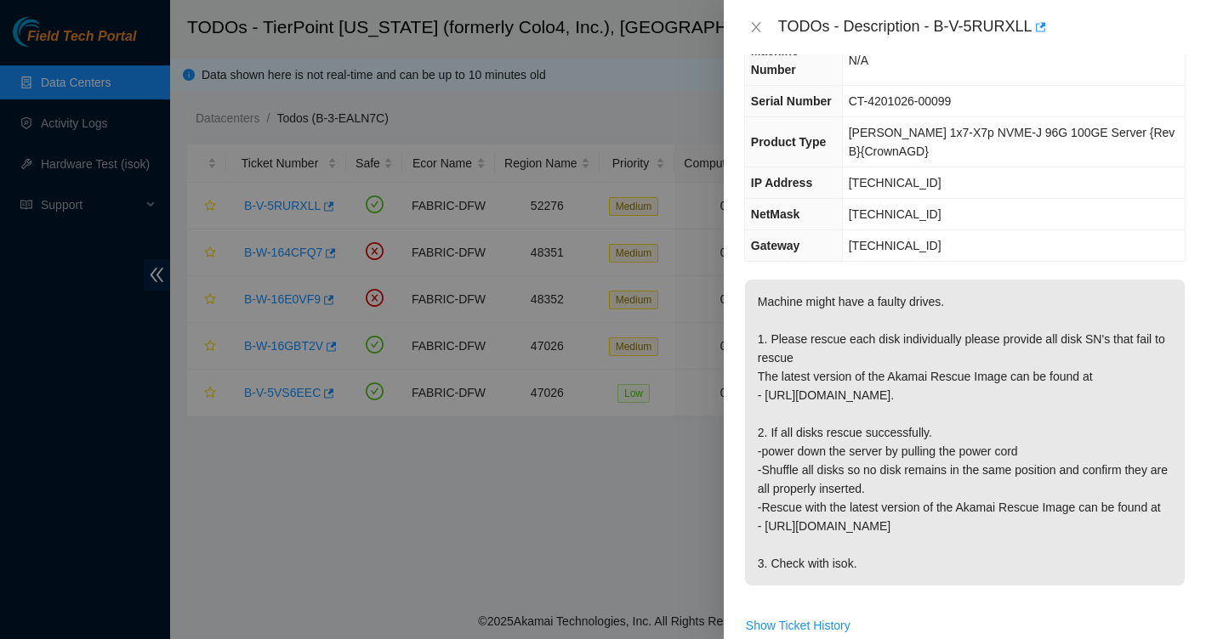
scroll to position [105, 0]
click at [755, 22] on icon "close" at bounding box center [756, 27] width 14 height 14
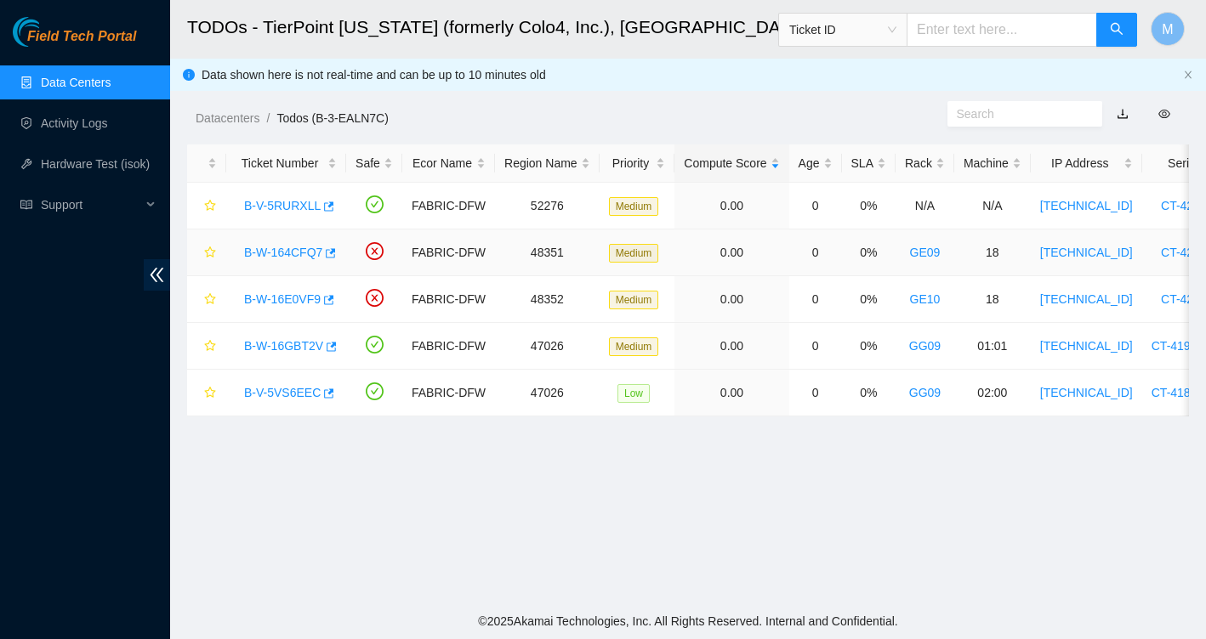
click at [291, 255] on link "B-W-164CFQ7" at bounding box center [283, 253] width 78 height 14
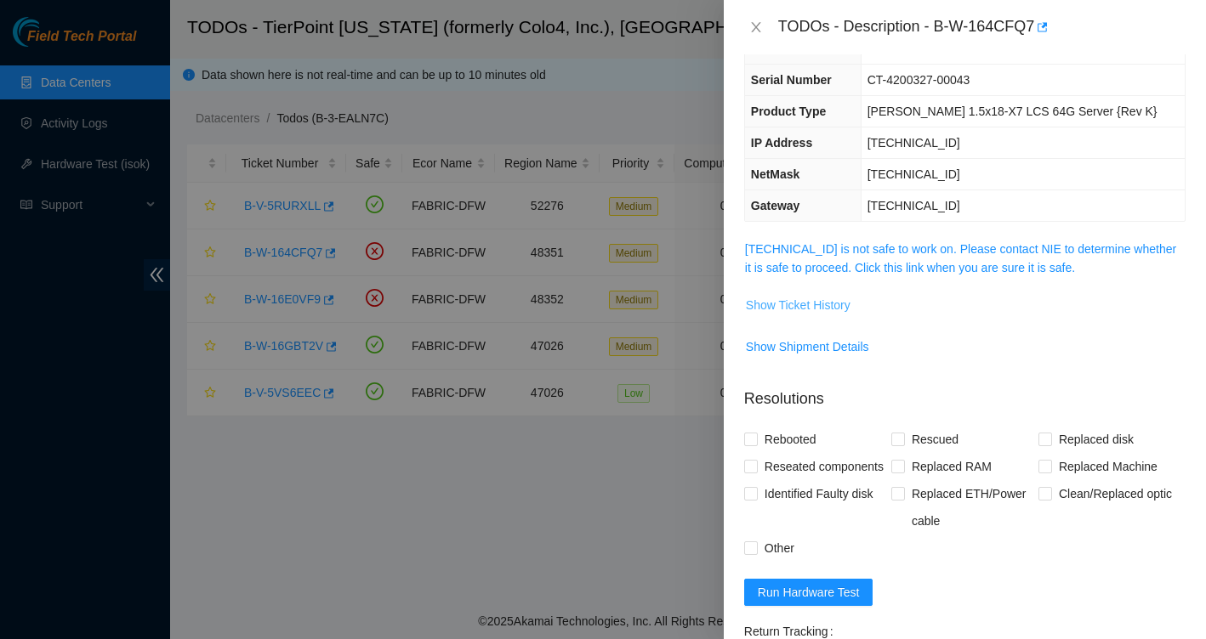
click at [821, 315] on button "Show Ticket History" at bounding box center [798, 305] width 106 height 27
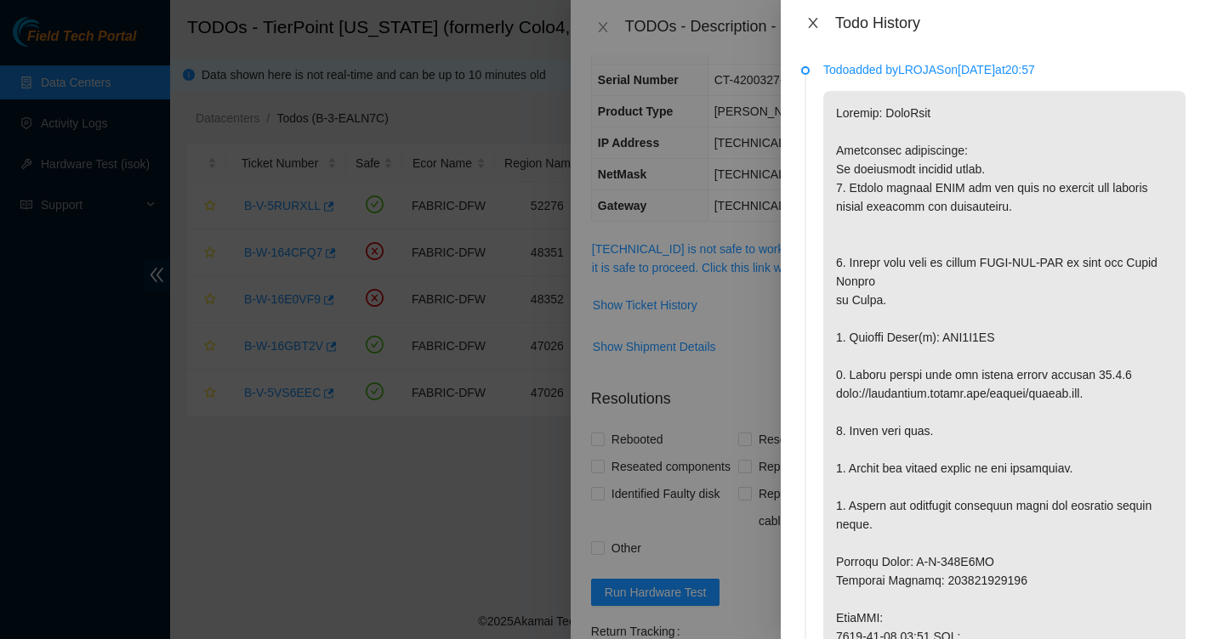
click at [818, 21] on icon "close" at bounding box center [813, 23] width 14 height 14
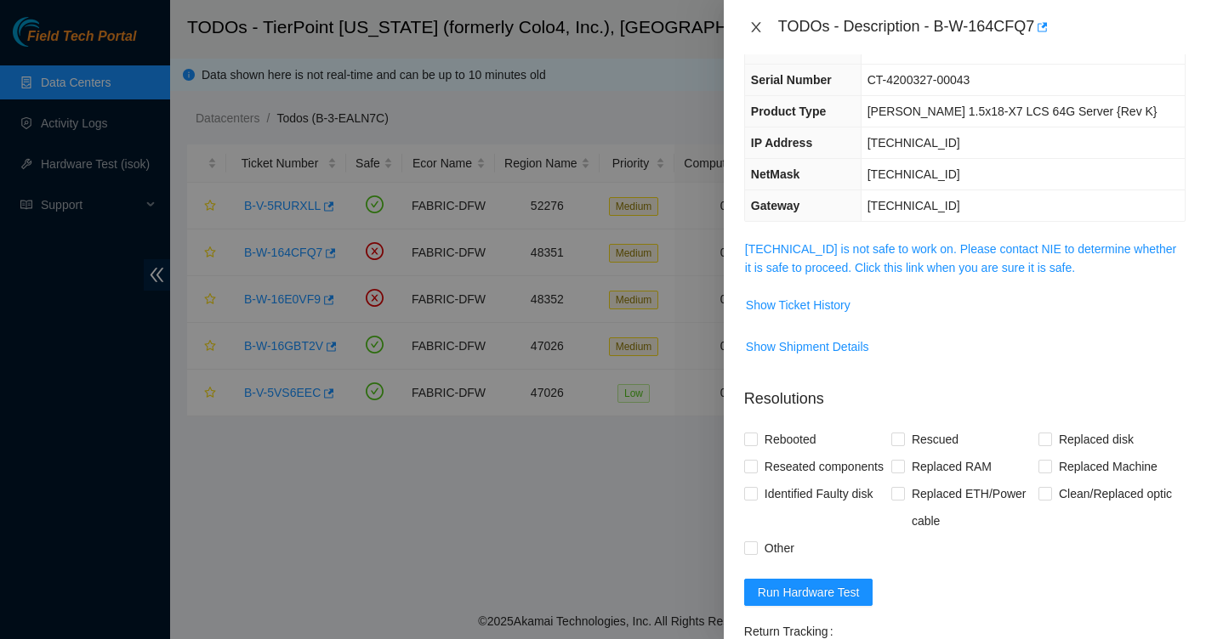
click at [764, 24] on button "Close" at bounding box center [756, 28] width 24 height 16
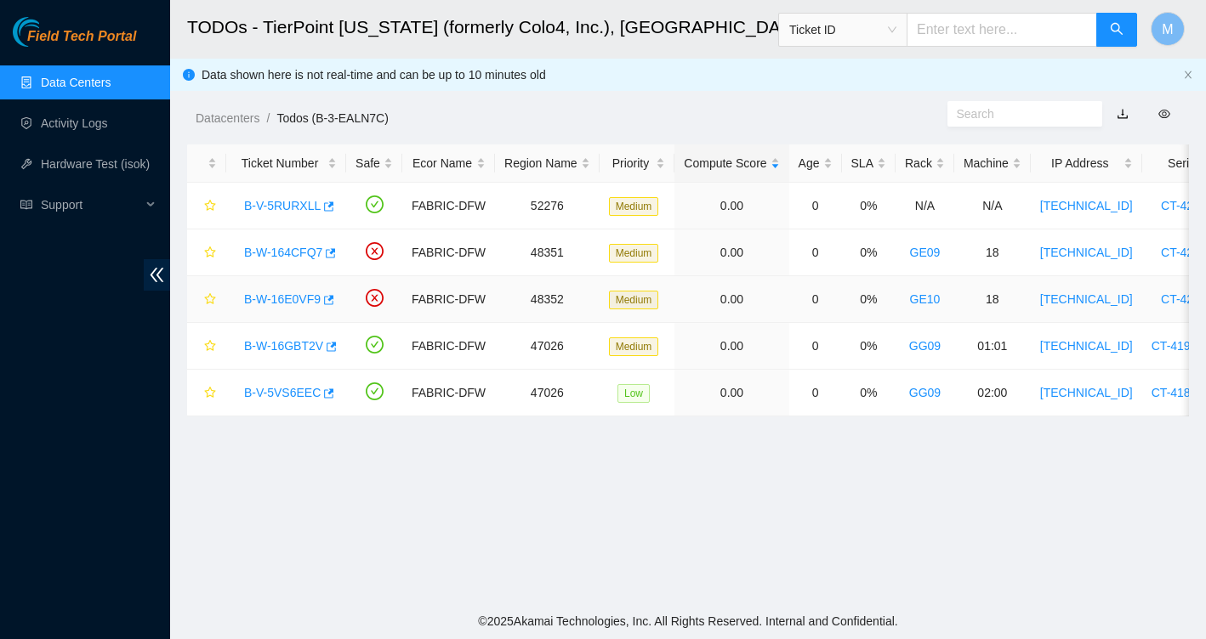
click at [291, 302] on link "B-W-16E0VF9" at bounding box center [282, 299] width 77 height 14
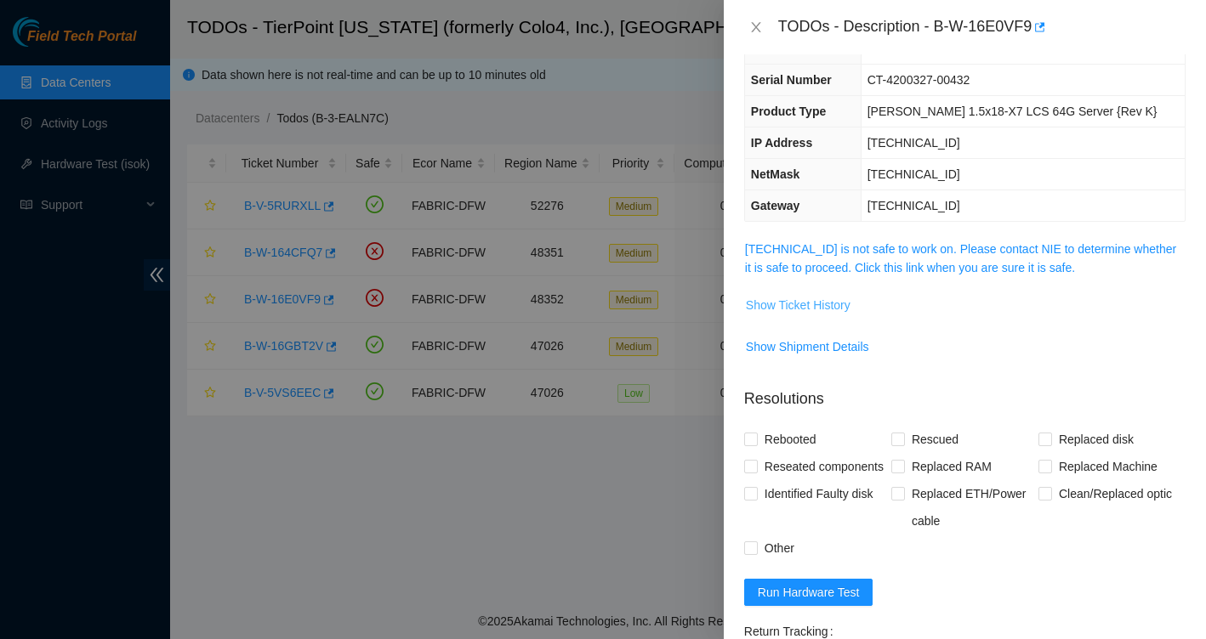
click at [844, 307] on span "Show Ticket History" at bounding box center [798, 305] width 105 height 19
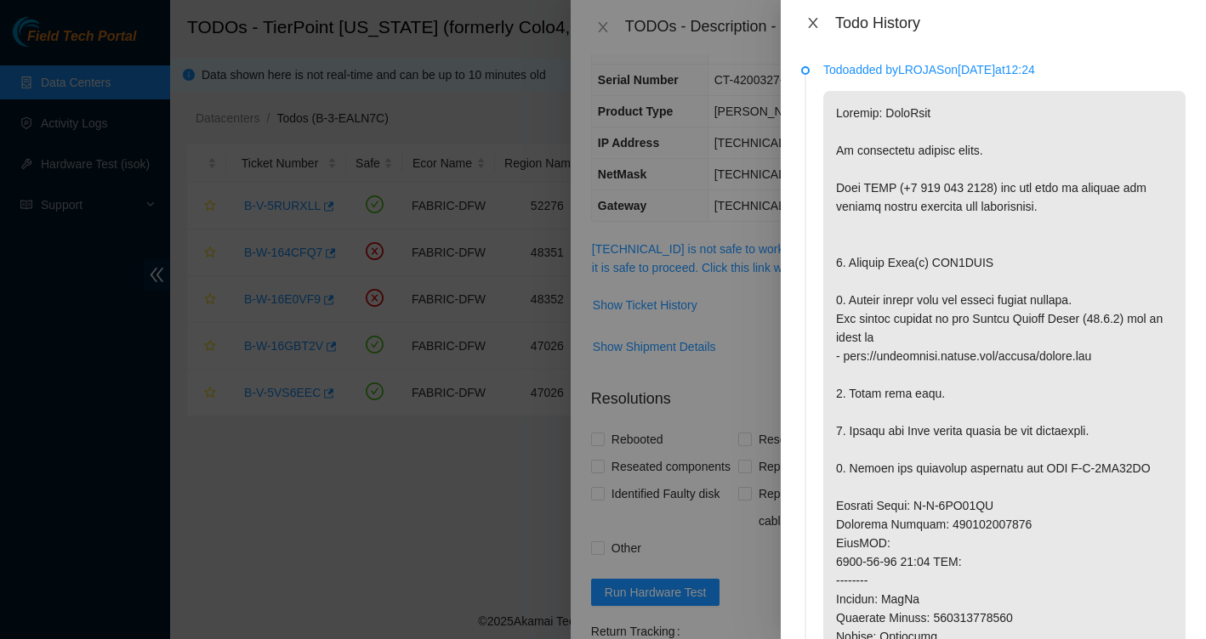
click at [812, 23] on icon "close" at bounding box center [812, 23] width 9 height 10
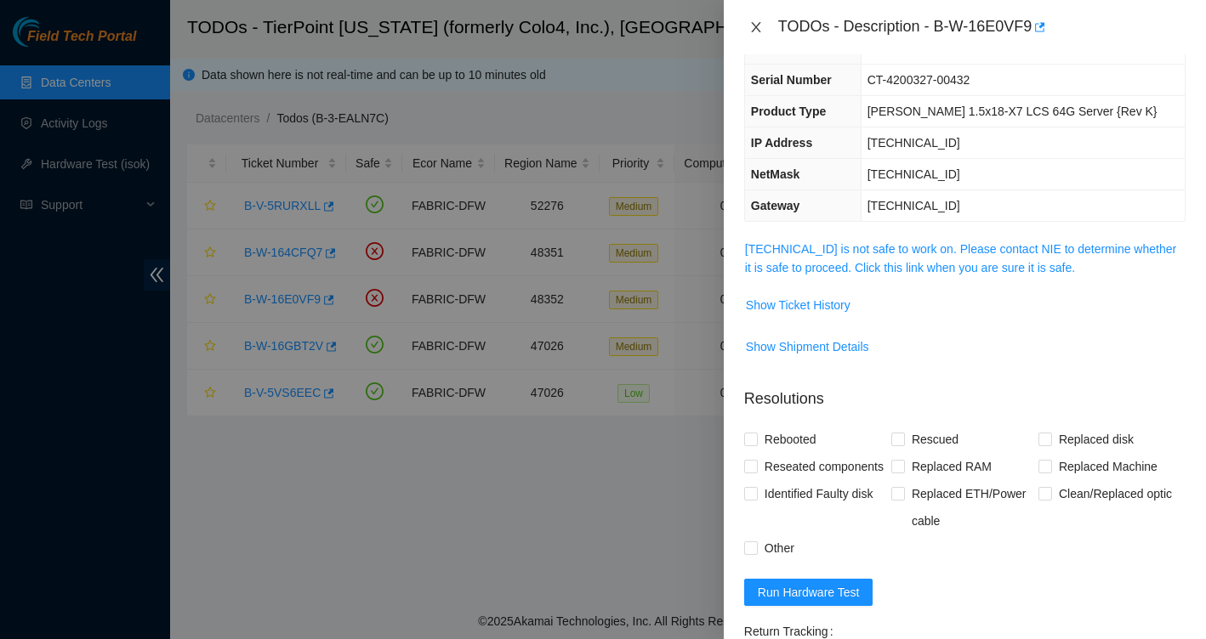
click at [758, 30] on icon "close" at bounding box center [755, 27] width 9 height 10
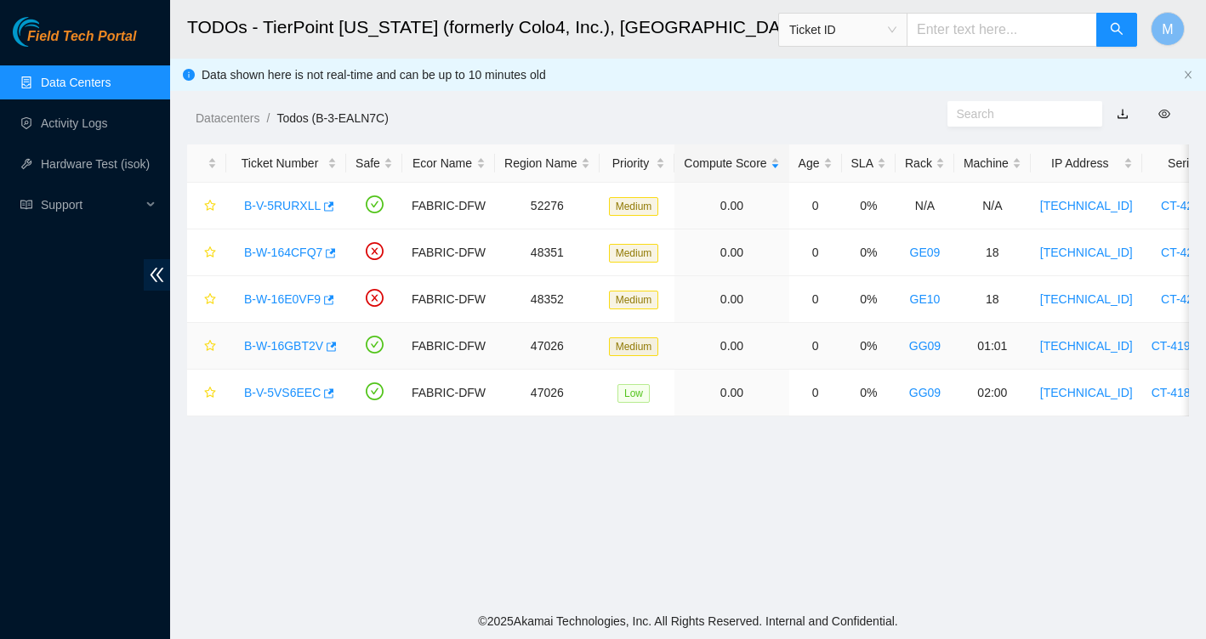
click at [295, 341] on link "B-W-16GBT2V" at bounding box center [283, 346] width 79 height 14
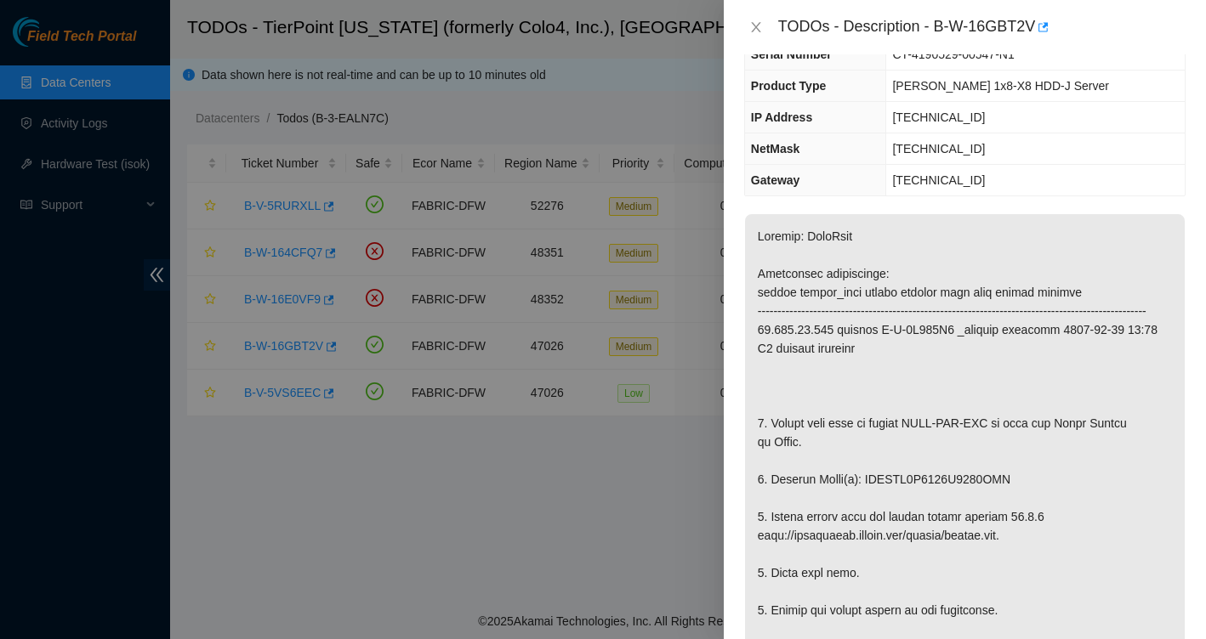
scroll to position [133, 0]
click at [761, 22] on icon "close" at bounding box center [756, 27] width 14 height 14
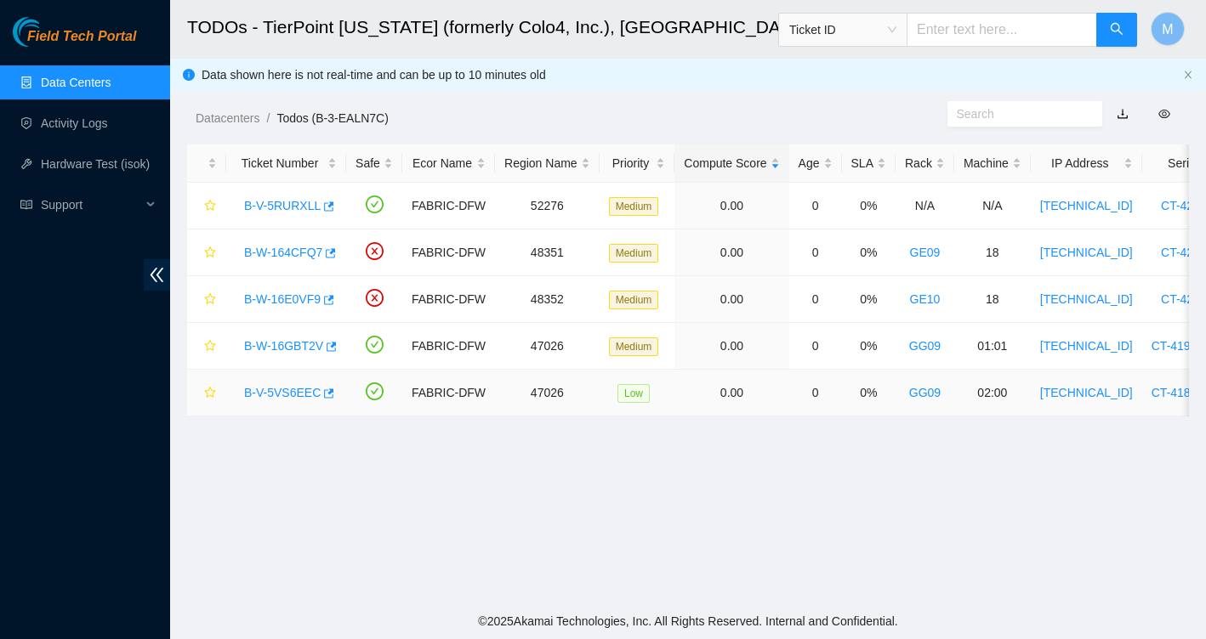
click at [284, 400] on div "B-V-5VS6EEC" at bounding box center [286, 392] width 101 height 27
click at [297, 389] on link "B-V-5VS6EEC" at bounding box center [282, 393] width 77 height 14
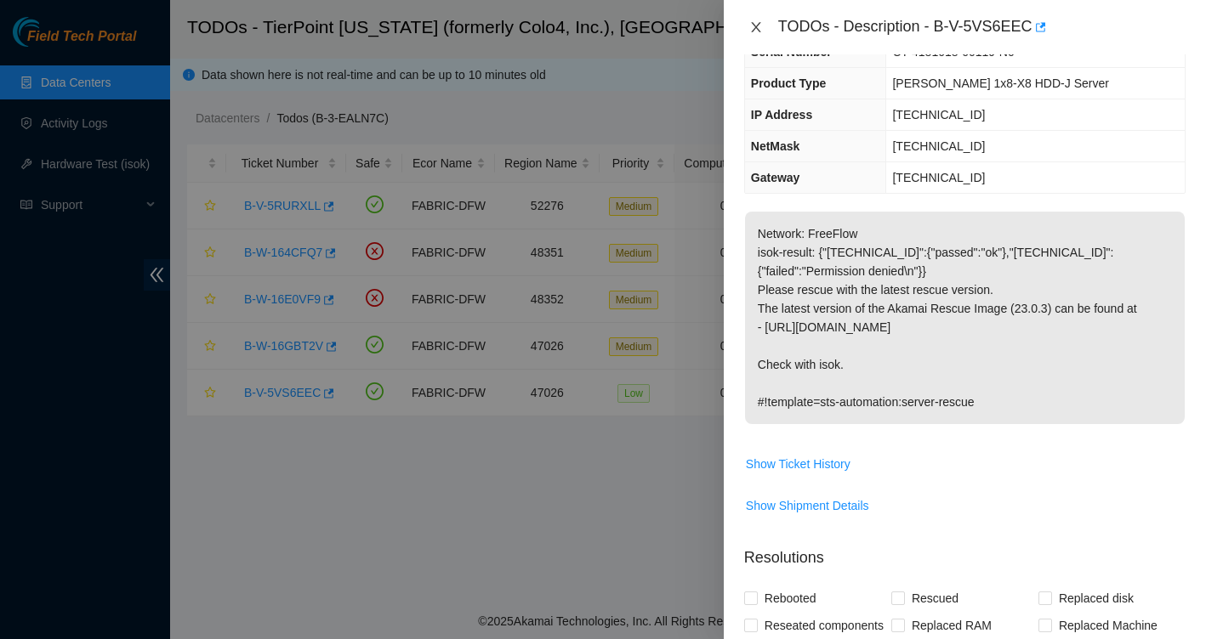
click at [756, 20] on icon "close" at bounding box center [756, 27] width 14 height 14
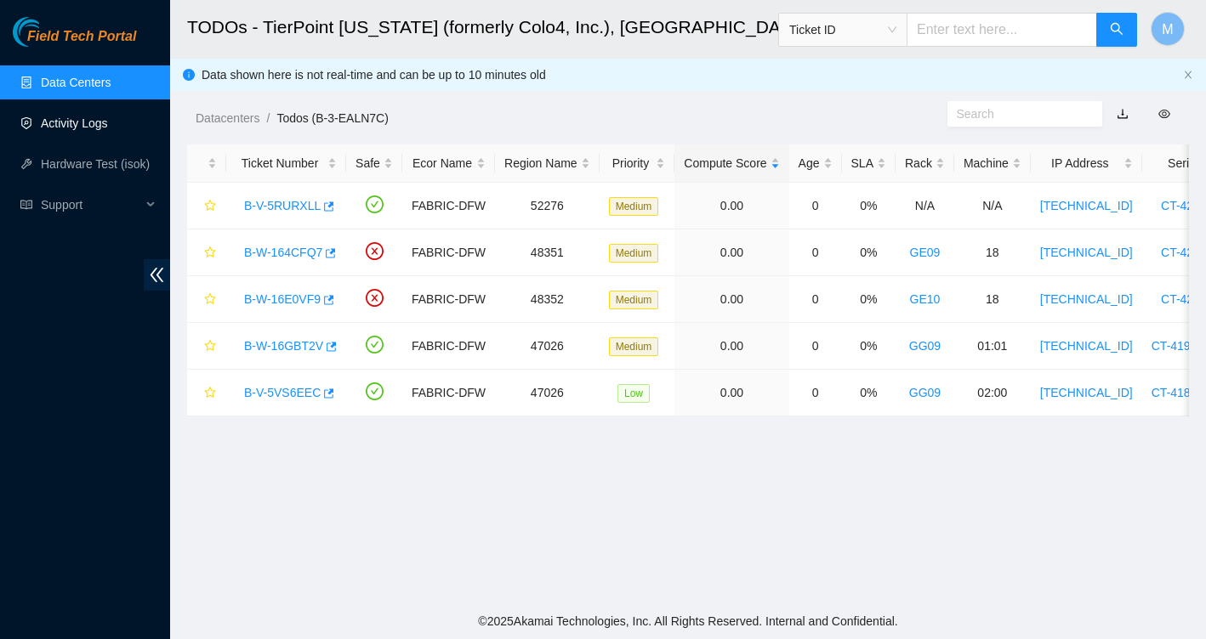
click at [85, 116] on link "Activity Logs" at bounding box center [74, 123] width 67 height 14
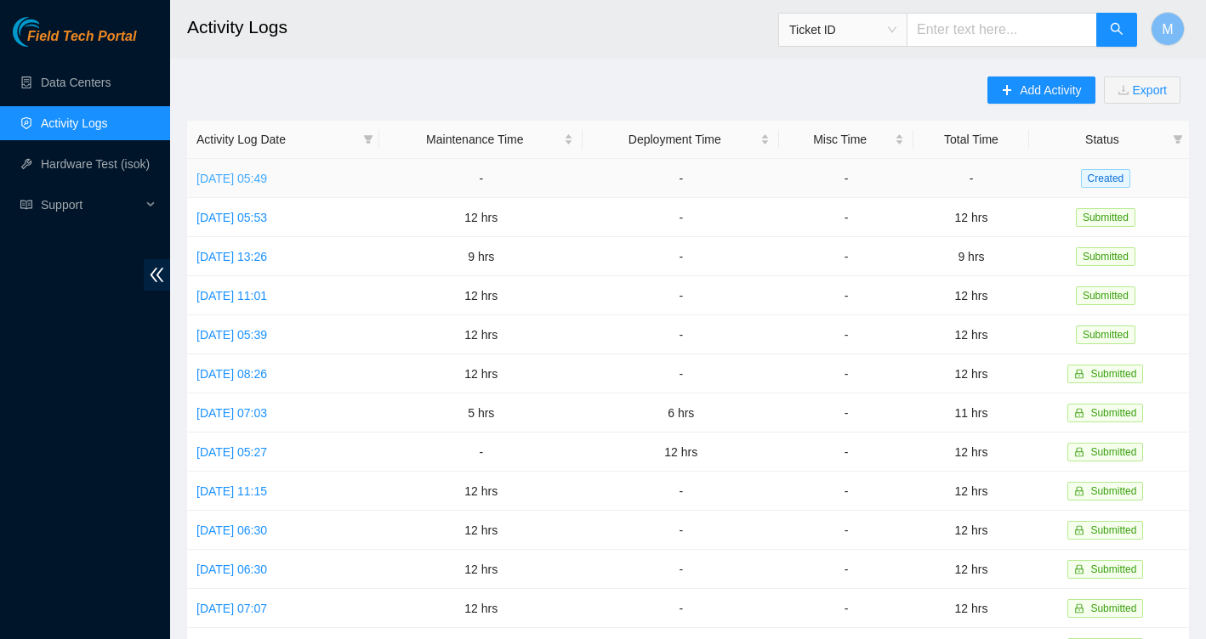
click at [267, 176] on link "[DATE] 05:49" at bounding box center [231, 179] width 71 height 14
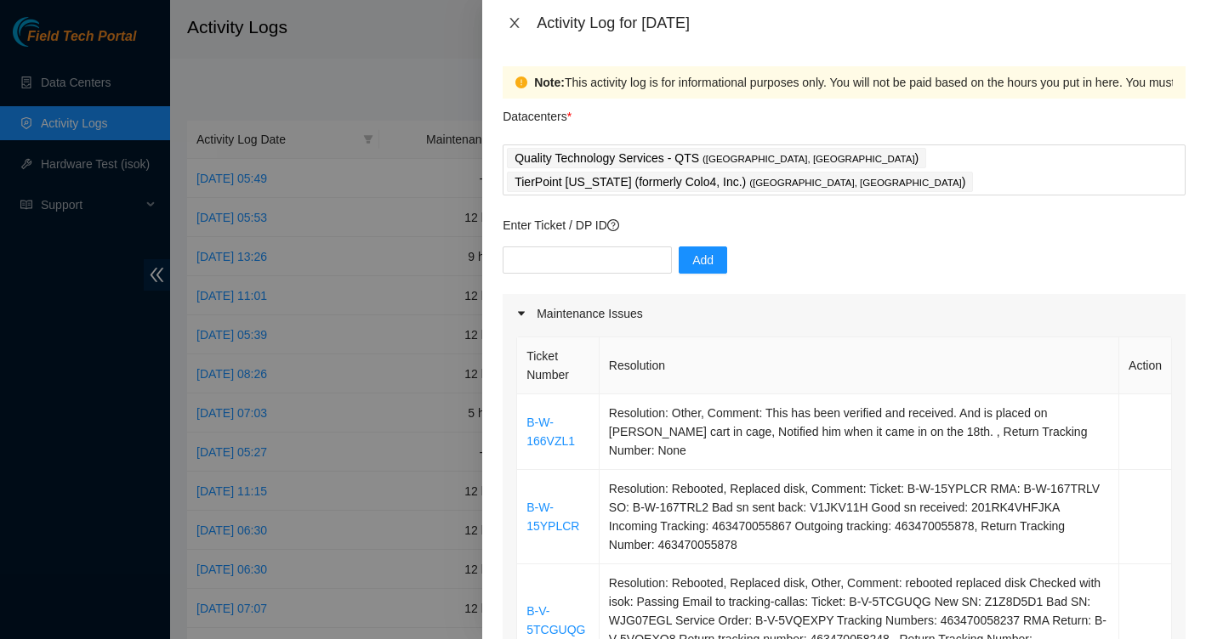
click at [515, 20] on icon "close" at bounding box center [515, 23] width 14 height 14
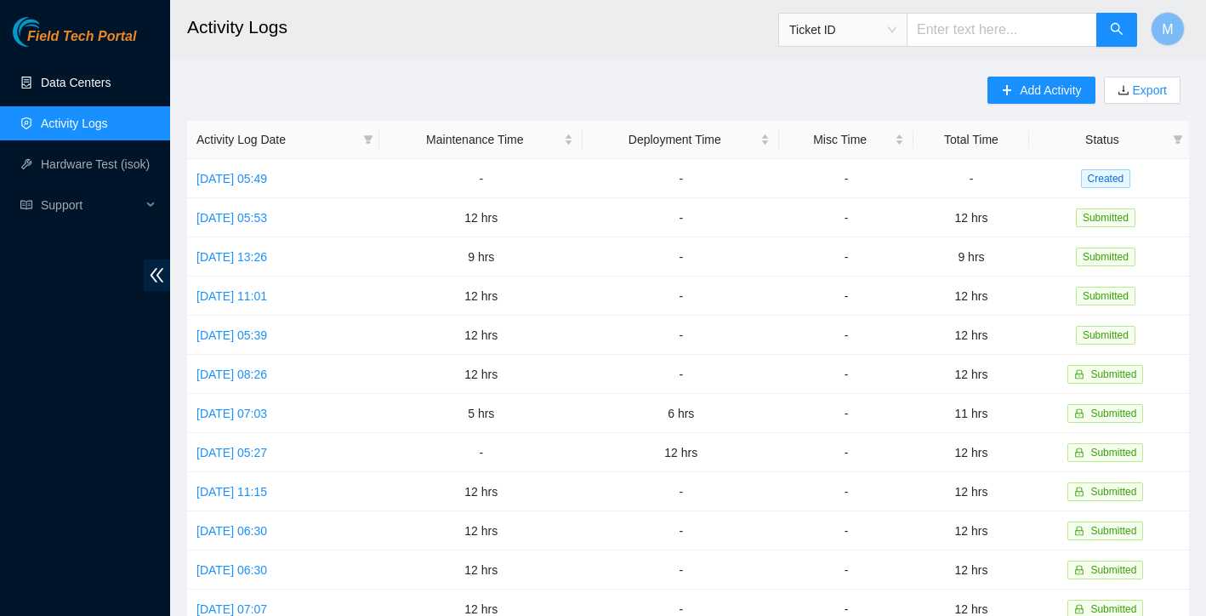
click at [104, 87] on link "Data Centers" at bounding box center [76, 83] width 70 height 14
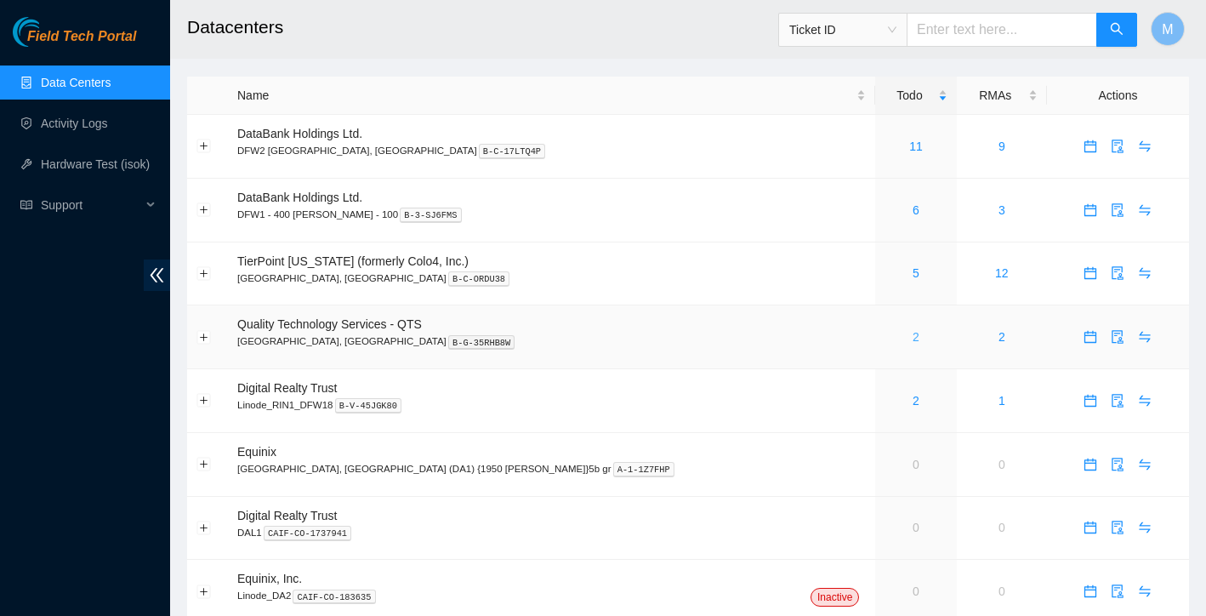
click at [912, 338] on link "2" at bounding box center [915, 337] width 7 height 14
